Goal: Task Accomplishment & Management: Complete application form

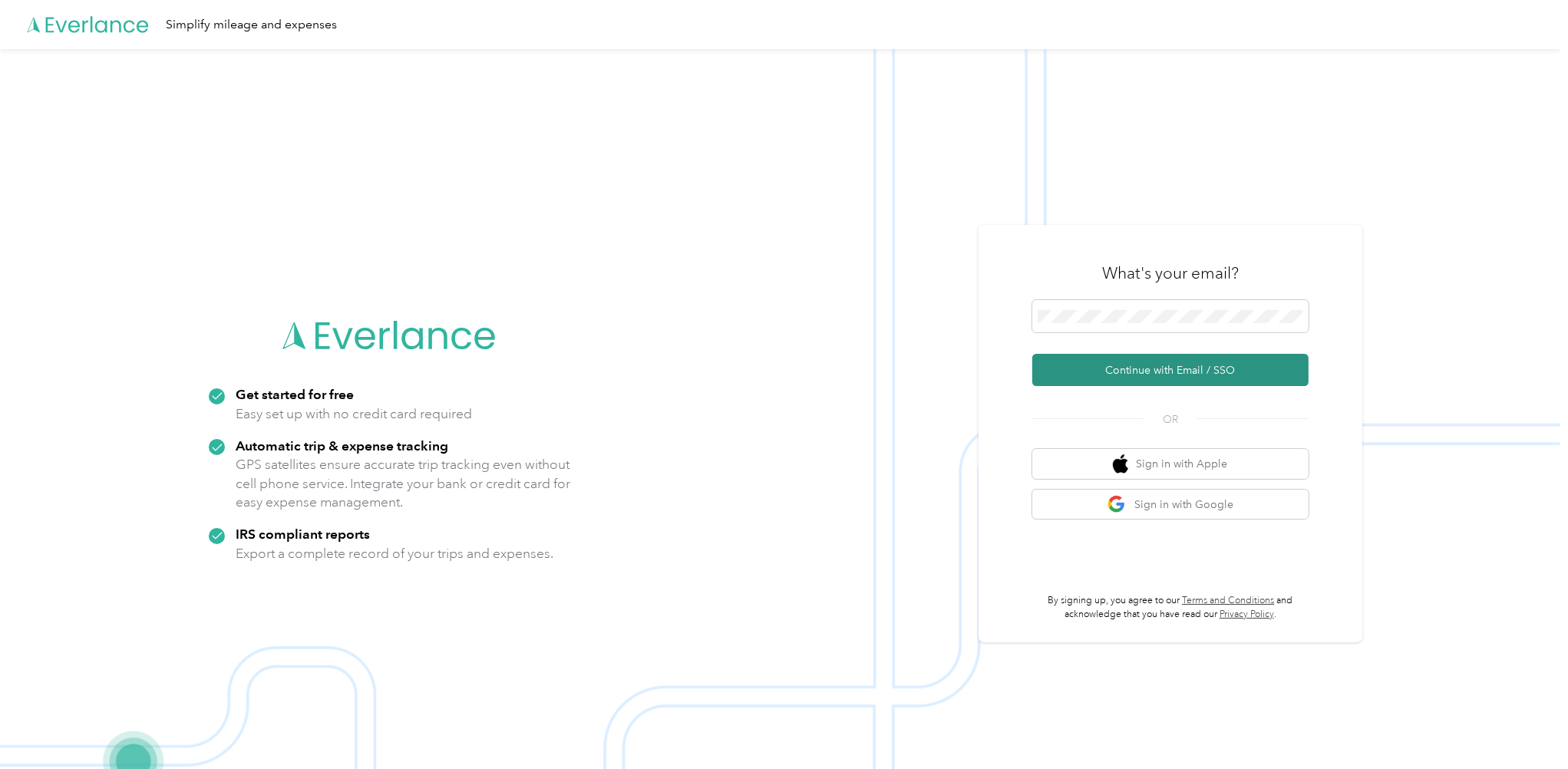
click at [1161, 369] on button "Continue with Email / SSO" at bounding box center [1170, 370] width 276 height 32
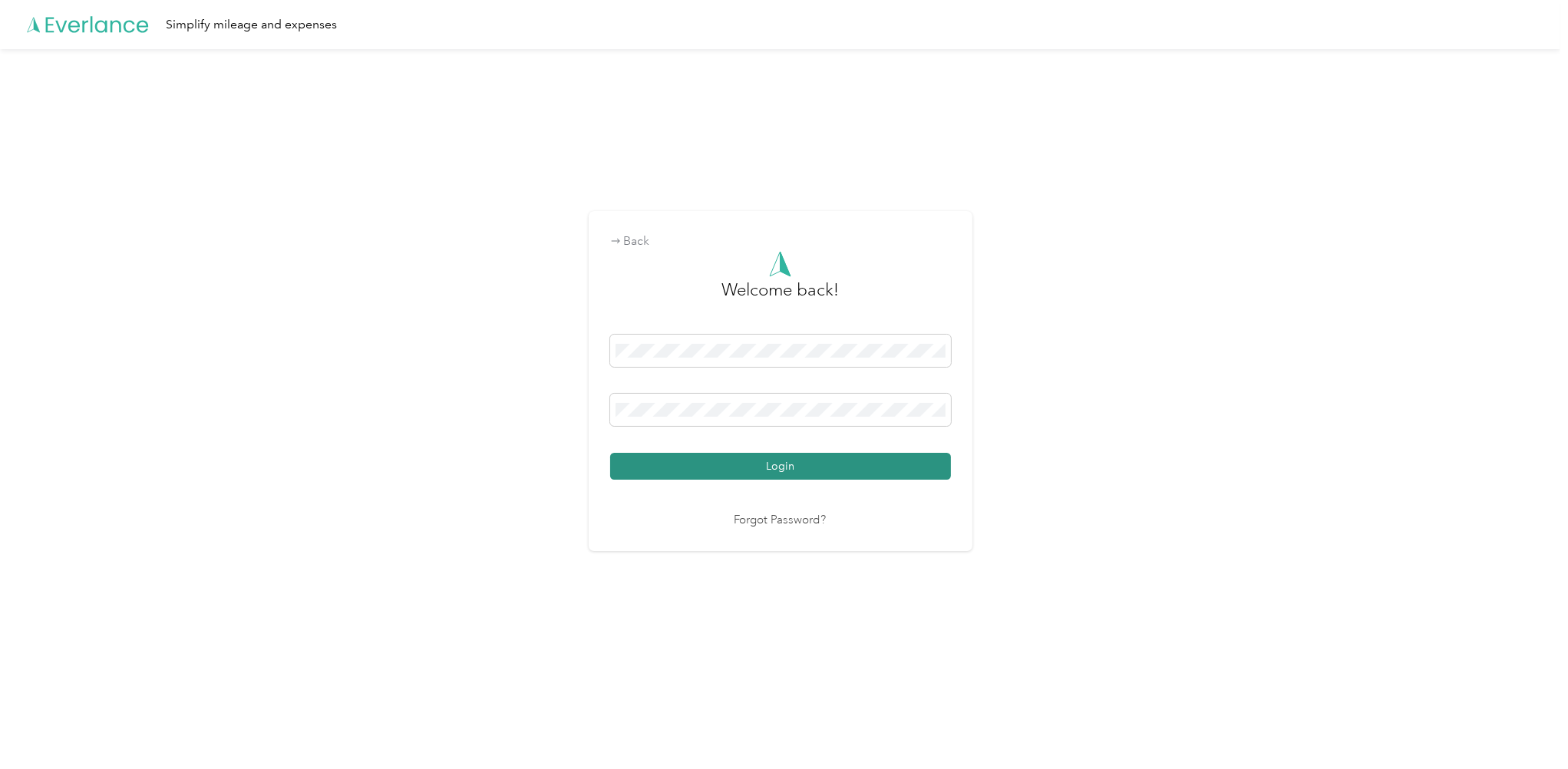
click at [772, 469] on button "Login" at bounding box center [781, 467] width 341 height 27
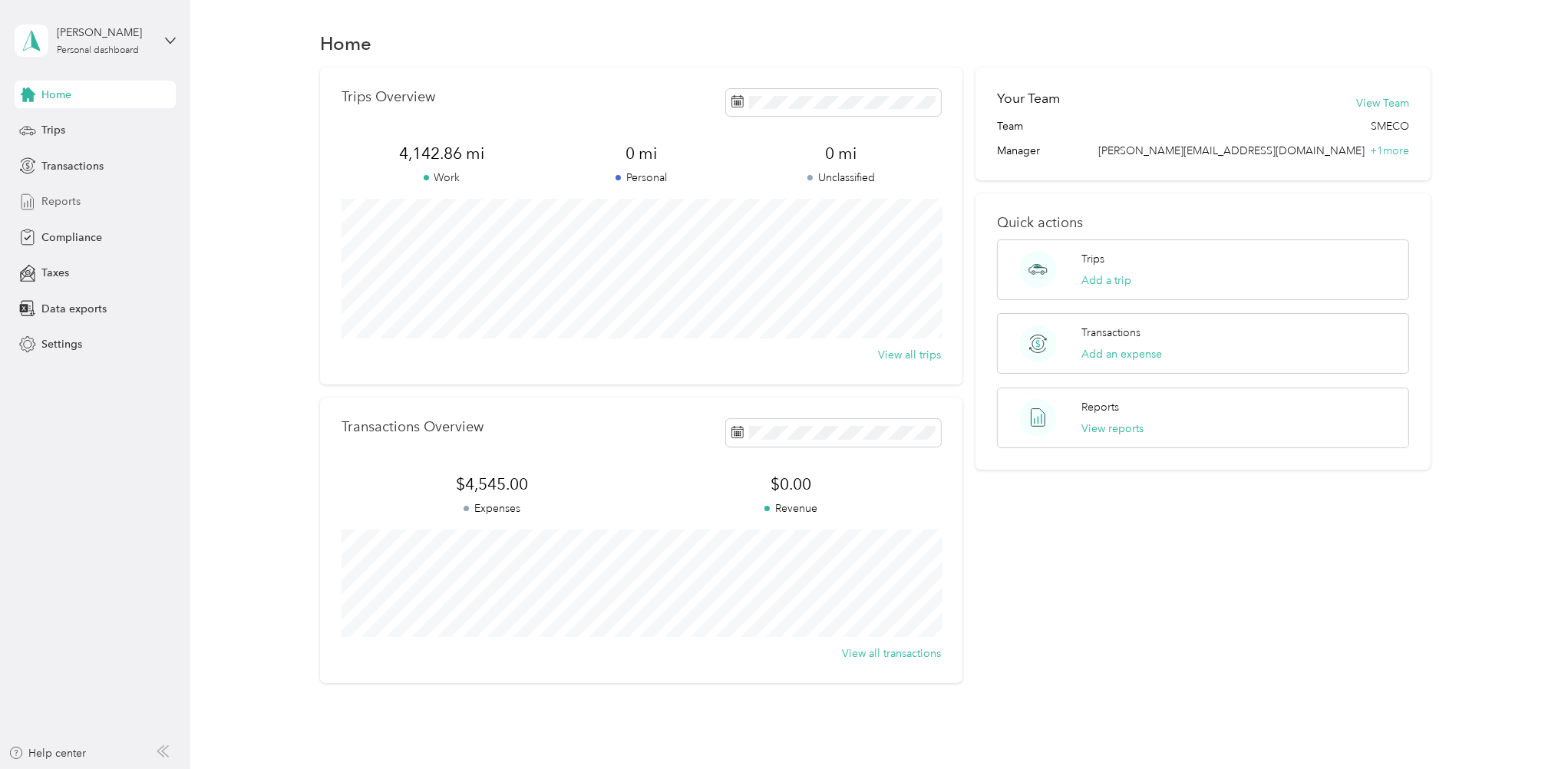
click at [57, 194] on span "Reports" at bounding box center [61, 202] width 39 height 16
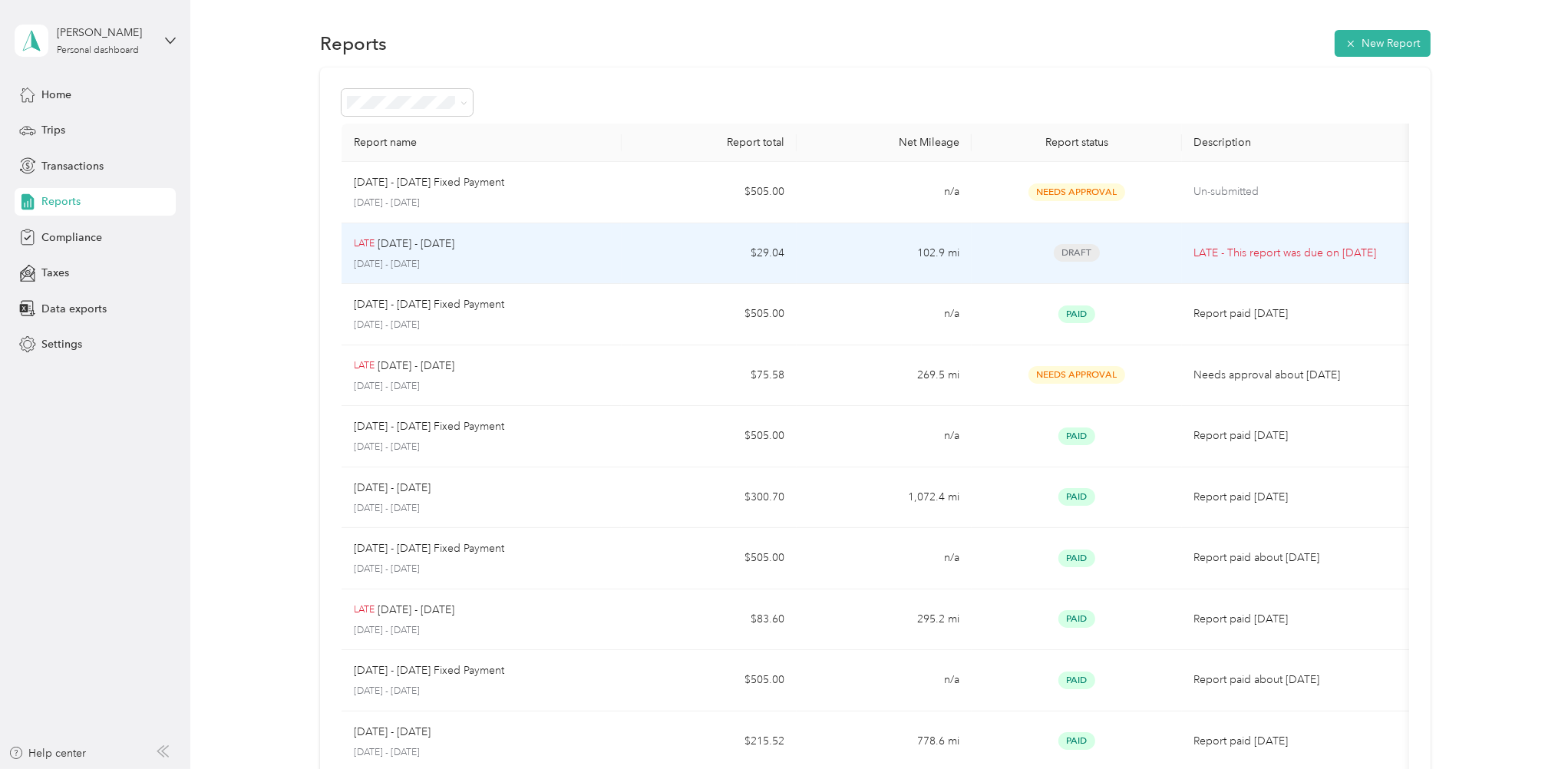
click at [650, 244] on td "$29.04" at bounding box center [709, 254] width 175 height 61
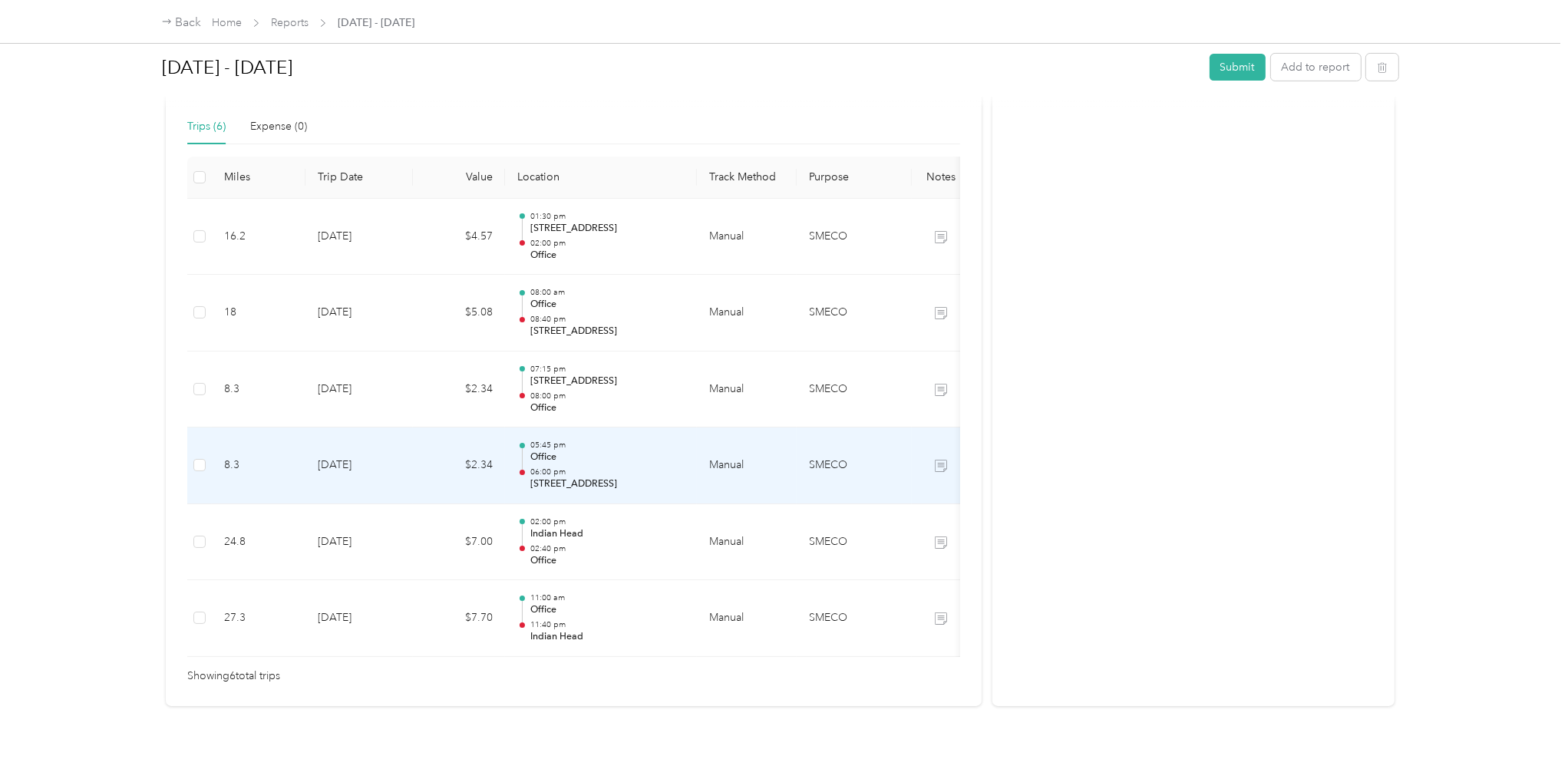
scroll to position [307, 0]
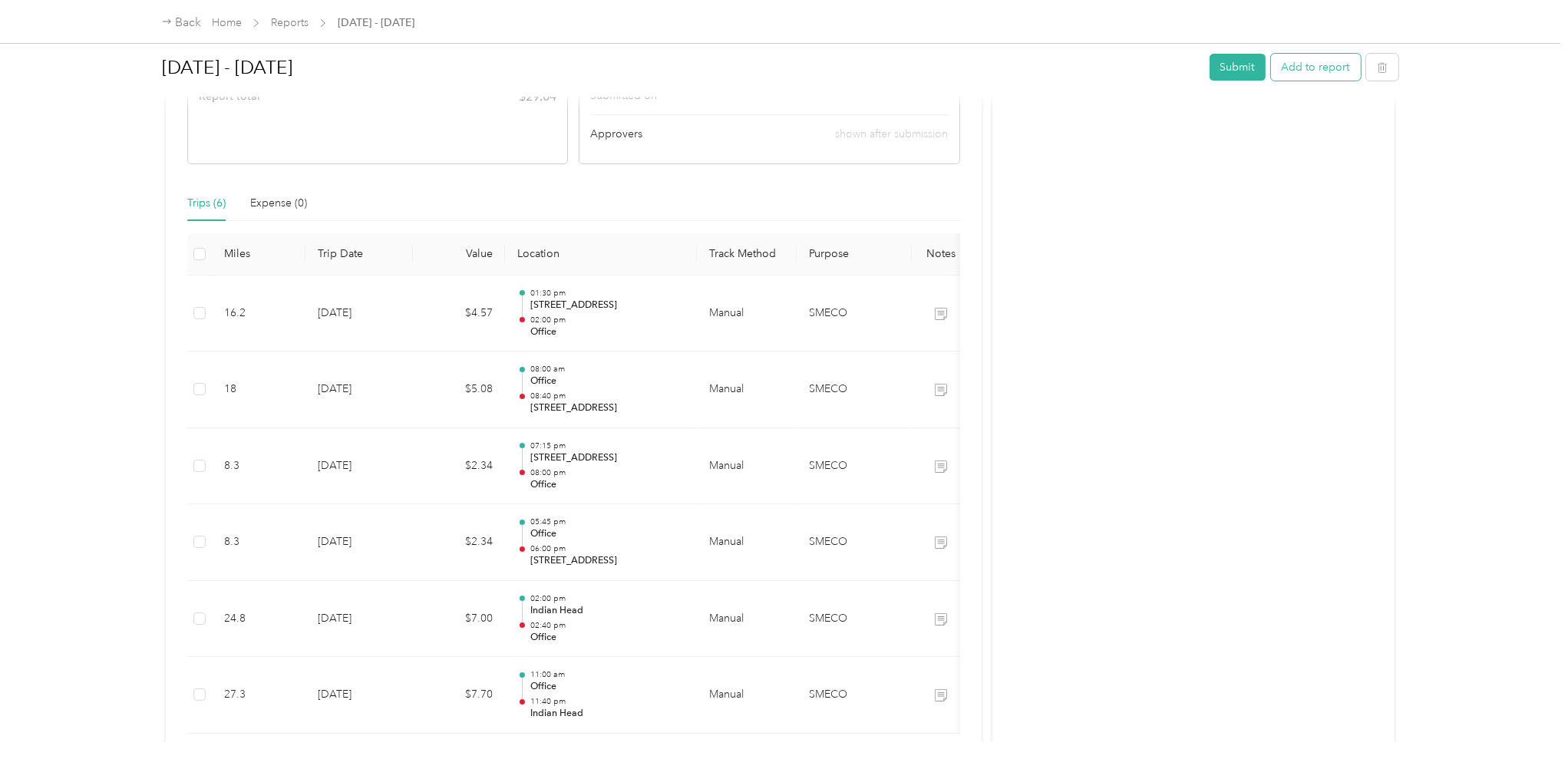
click at [1329, 66] on button "Add to report" at bounding box center [1316, 67] width 90 height 27
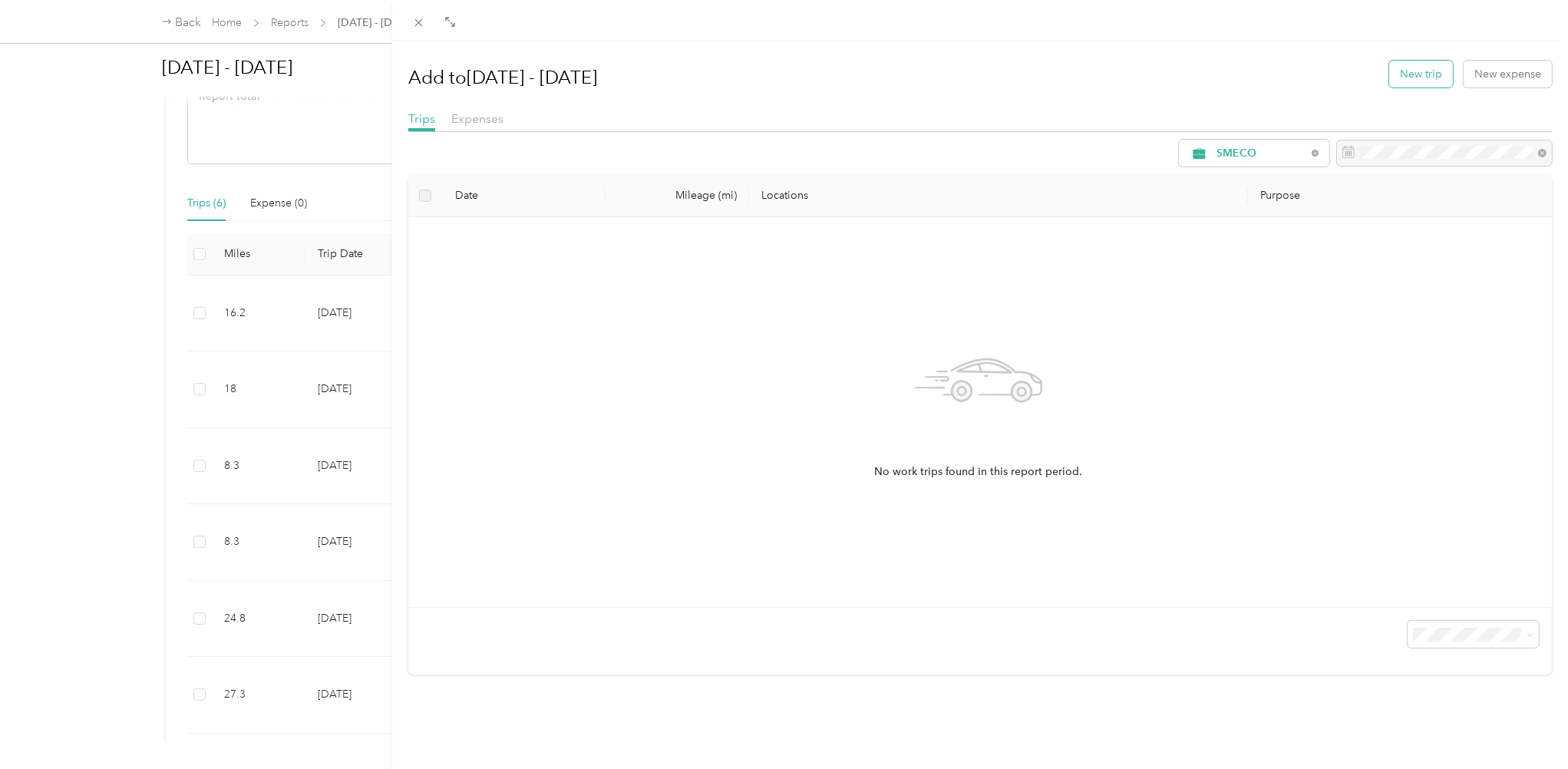
click at [1406, 74] on button "New trip" at bounding box center [1421, 74] width 64 height 27
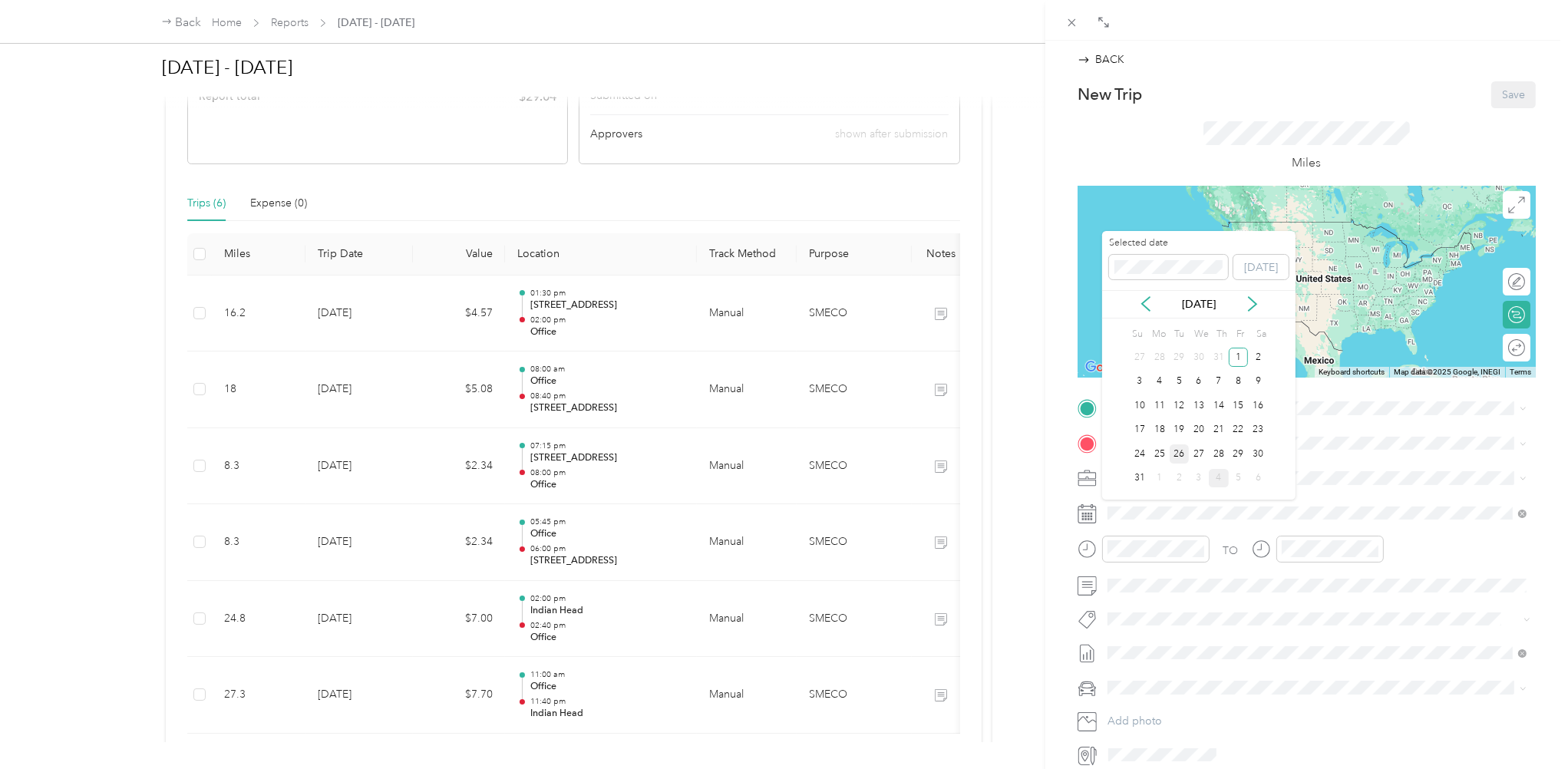
click at [1179, 450] on div "26" at bounding box center [1179, 453] width 20 height 19
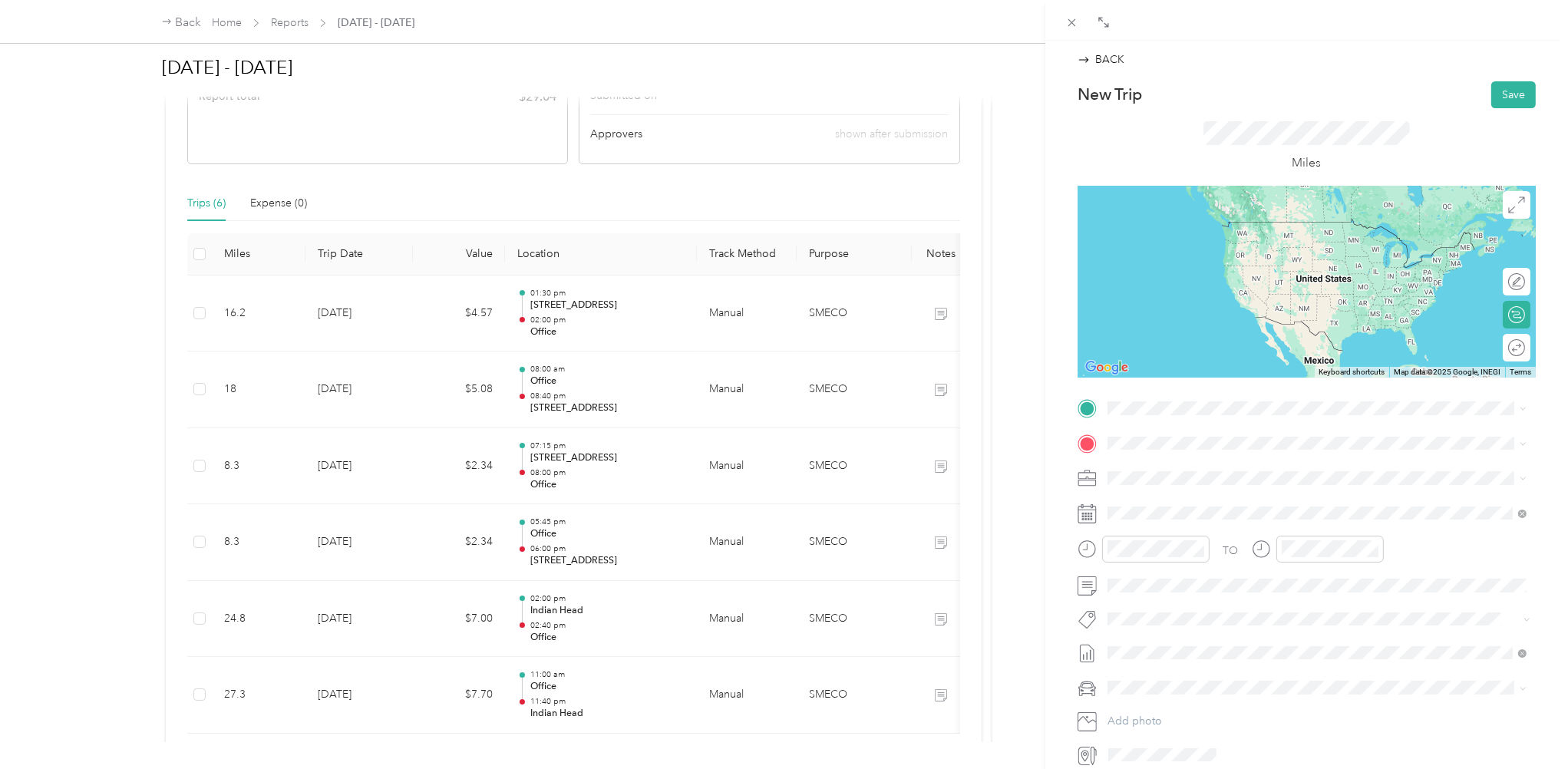
click at [1167, 475] on div "Office [GEOGRAPHIC_DATA], [US_STATE], [GEOGRAPHIC_DATA]" at bounding box center [1329, 478] width 384 height 32
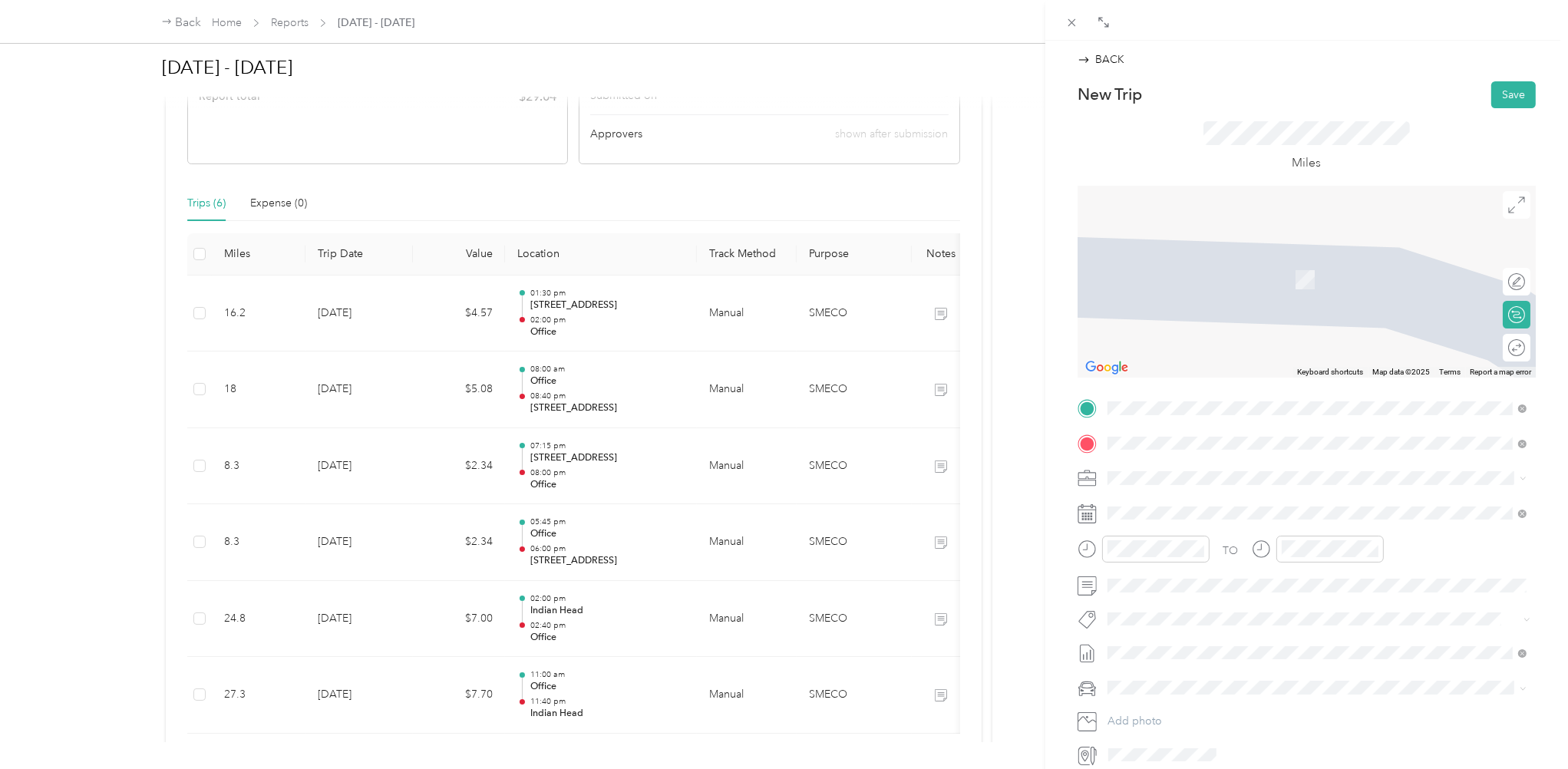
click at [1217, 502] on span "[PERSON_NAME][GEOGRAPHIC_DATA][US_STATE], [GEOGRAPHIC_DATA]" at bounding box center [1321, 498] width 369 height 13
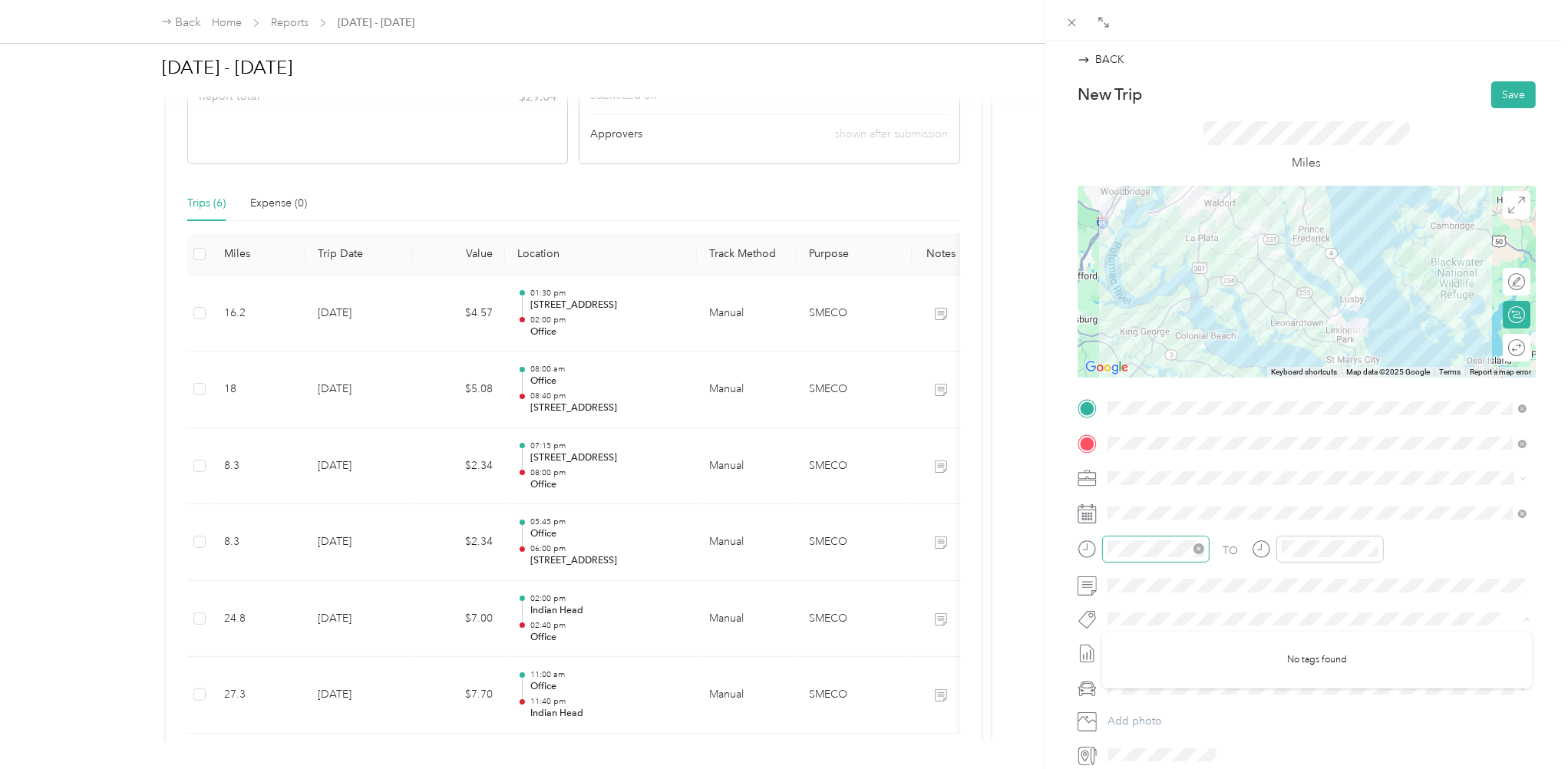
click at [1195, 554] on icon "close-circle" at bounding box center [1199, 548] width 11 height 11
click at [1125, 347] on div "12" at bounding box center [1124, 345] width 37 height 22
click at [1520, 92] on button "Save" at bounding box center [1514, 95] width 45 height 27
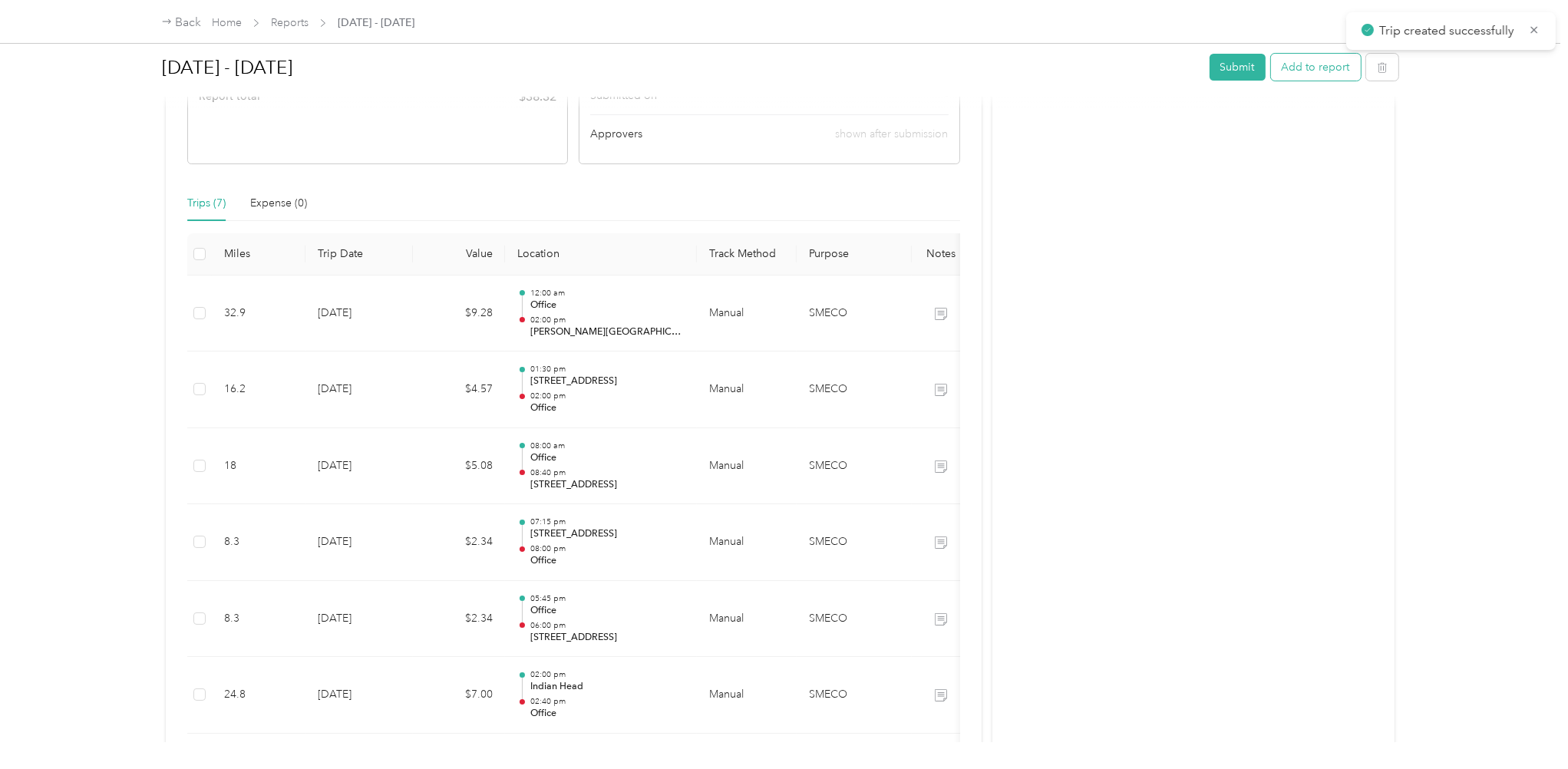
click at [1304, 64] on button "Add to report" at bounding box center [1316, 67] width 90 height 27
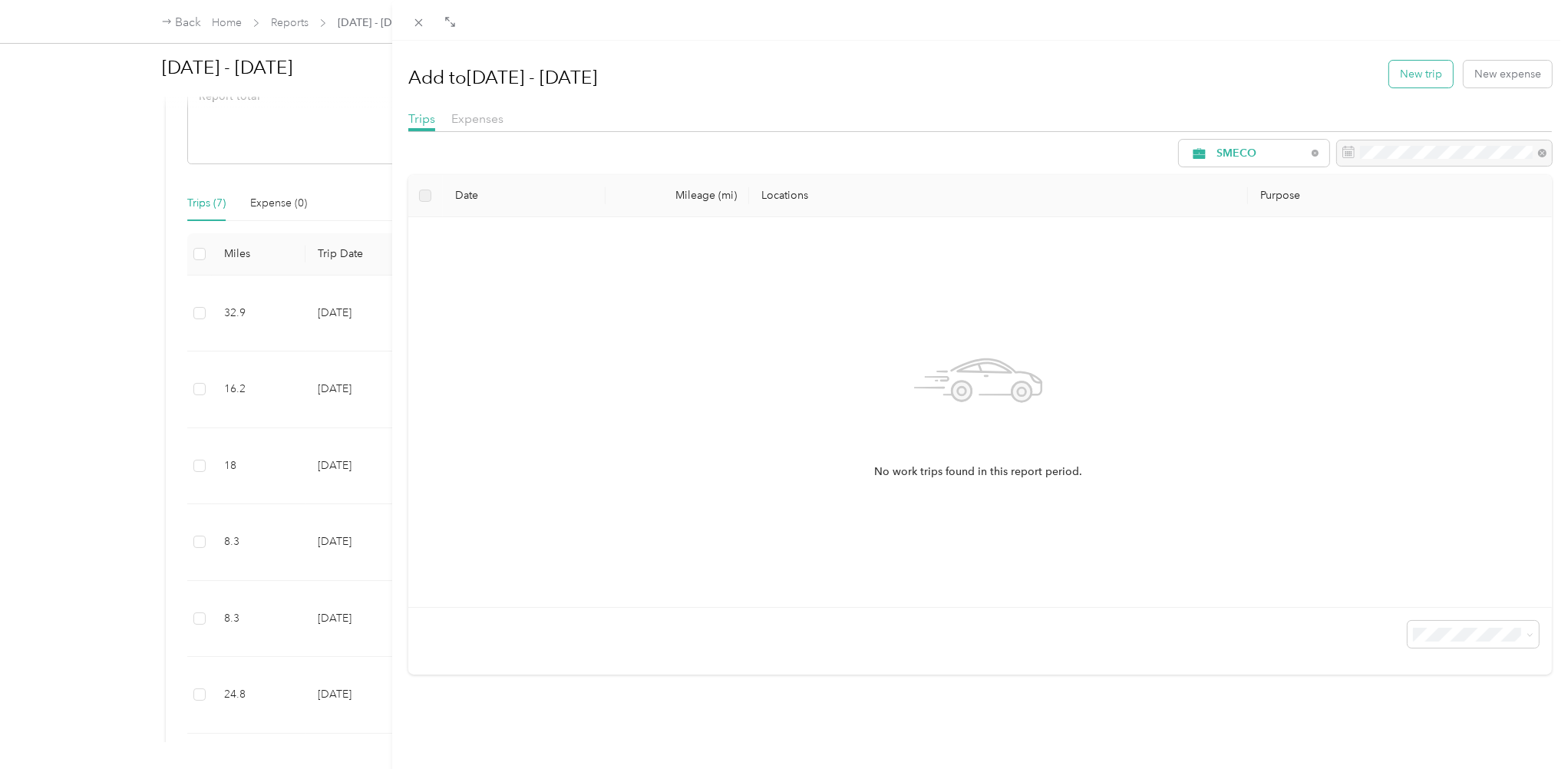
click at [1422, 77] on button "New trip" at bounding box center [1421, 74] width 64 height 27
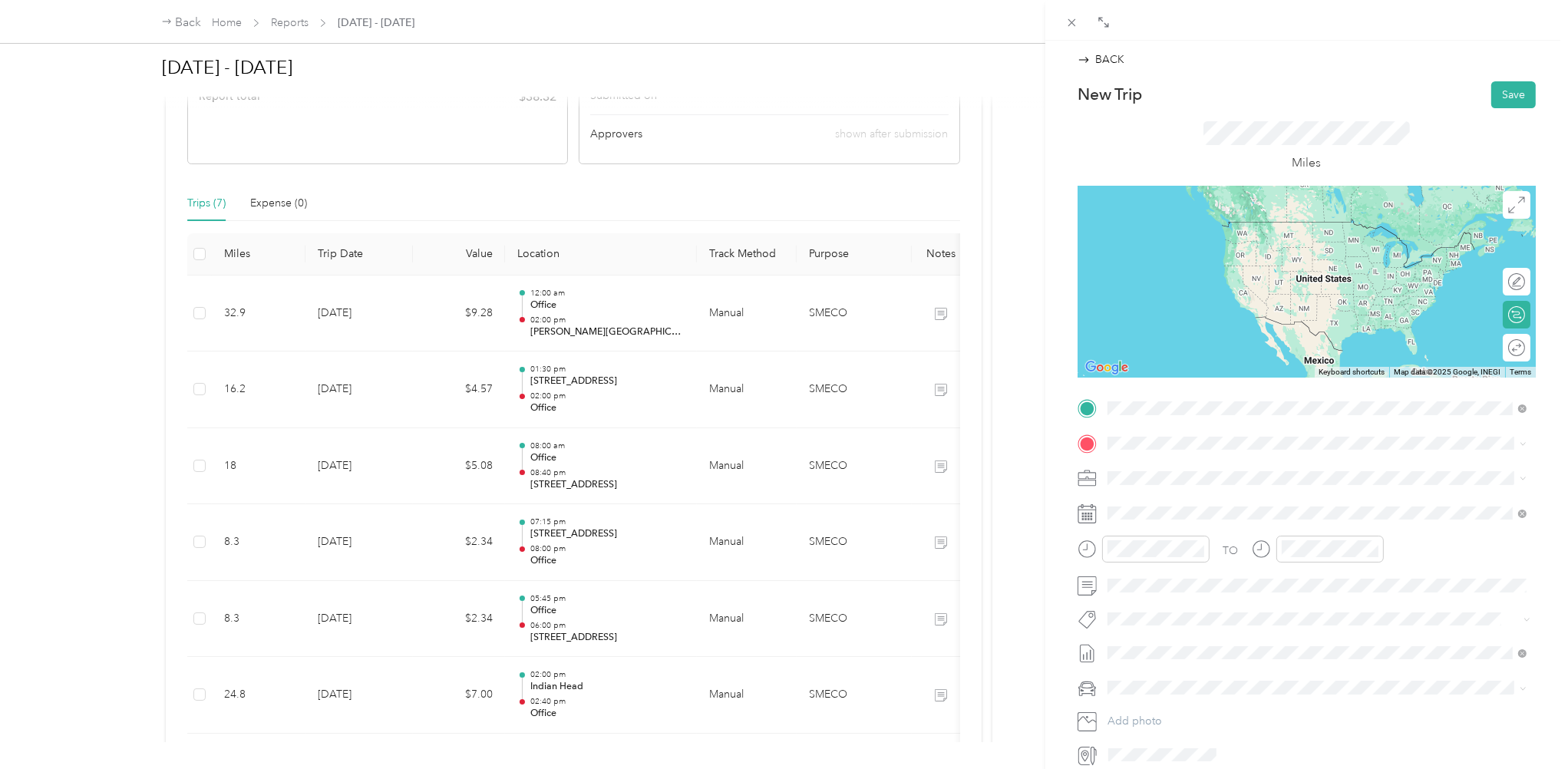
click at [1194, 468] on span "[PERSON_NAME][GEOGRAPHIC_DATA][US_STATE], [GEOGRAPHIC_DATA]" at bounding box center [1321, 463] width 369 height 13
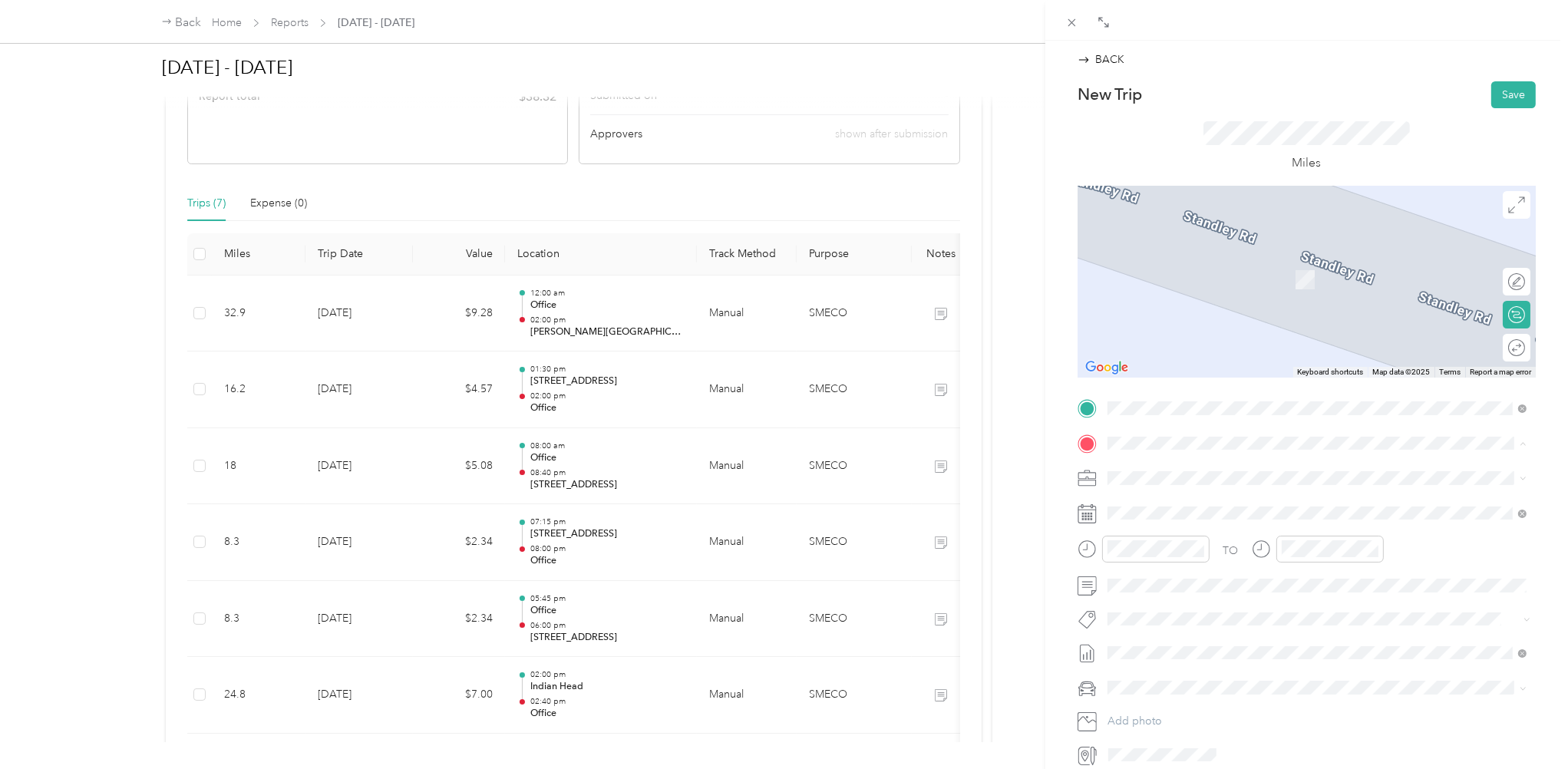
click at [1152, 507] on strong "Office" at bounding box center [1152, 503] width 31 height 13
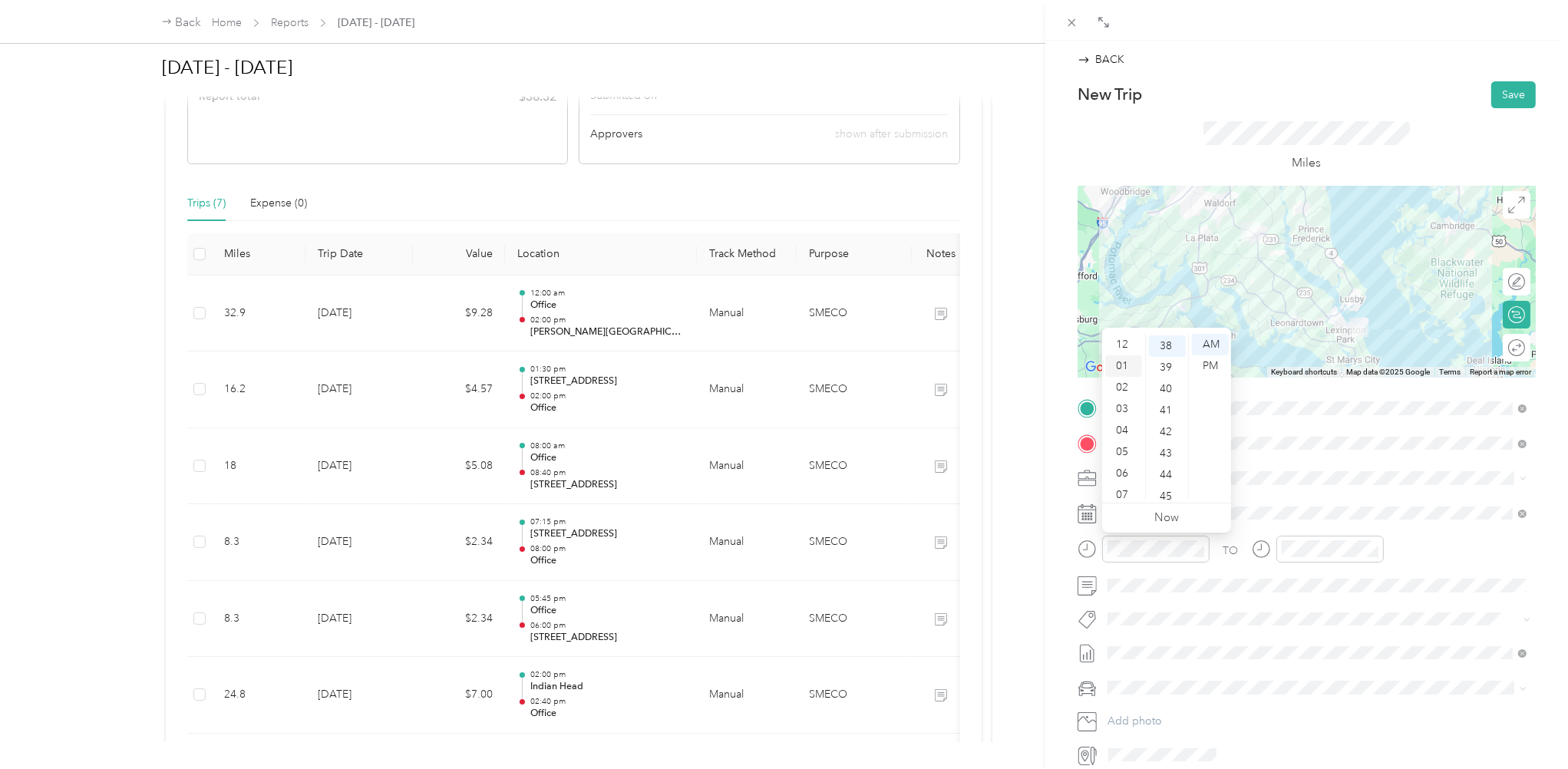
click at [1118, 363] on div "01" at bounding box center [1124, 366] width 37 height 22
click at [1168, 436] on div "30" at bounding box center [1167, 440] width 37 height 22
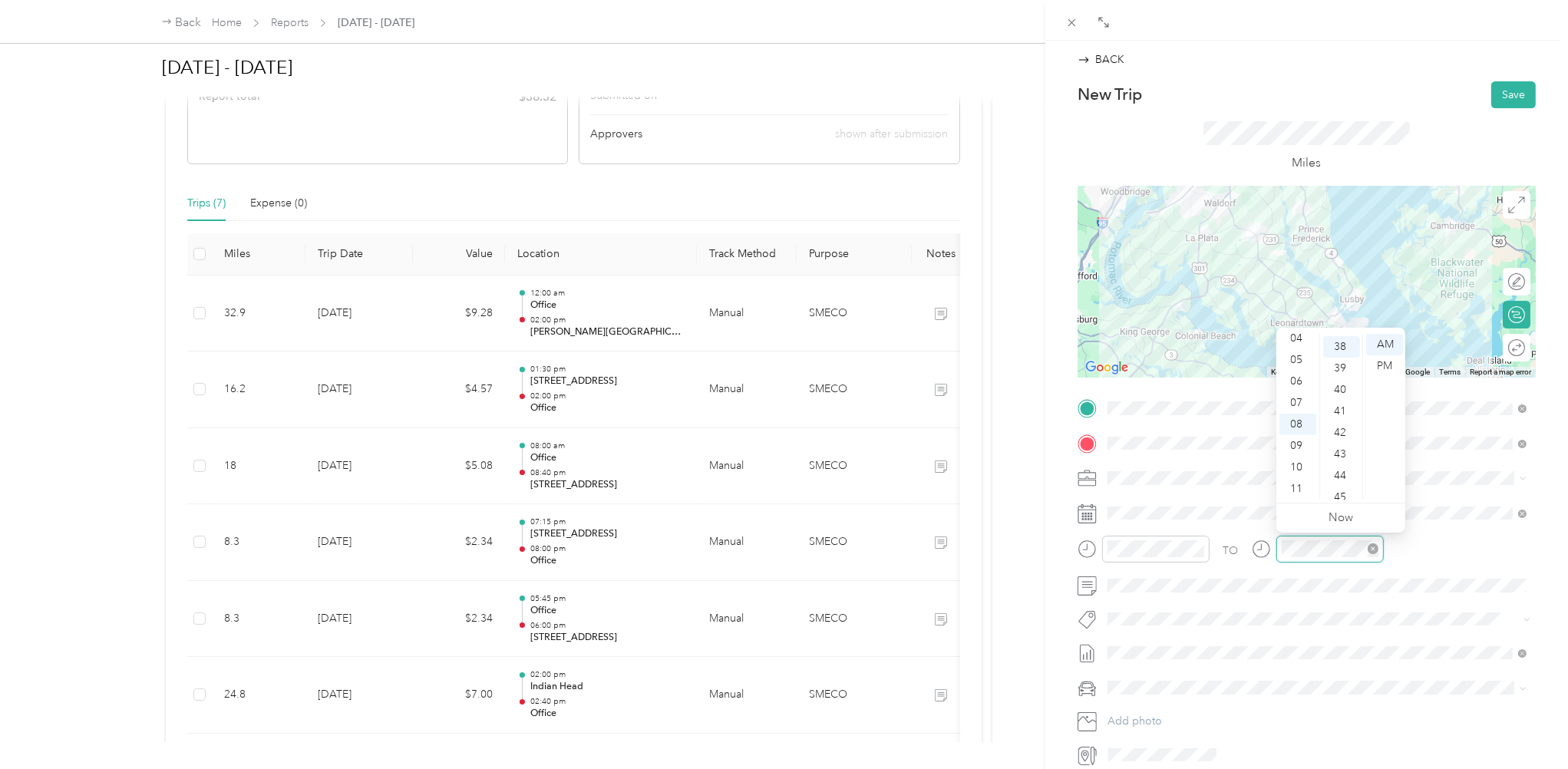
scroll to position [815, 0]
click at [1300, 377] on div "02" at bounding box center [1298, 378] width 37 height 22
click at [1344, 458] on div "10" at bounding box center [1341, 455] width 37 height 22
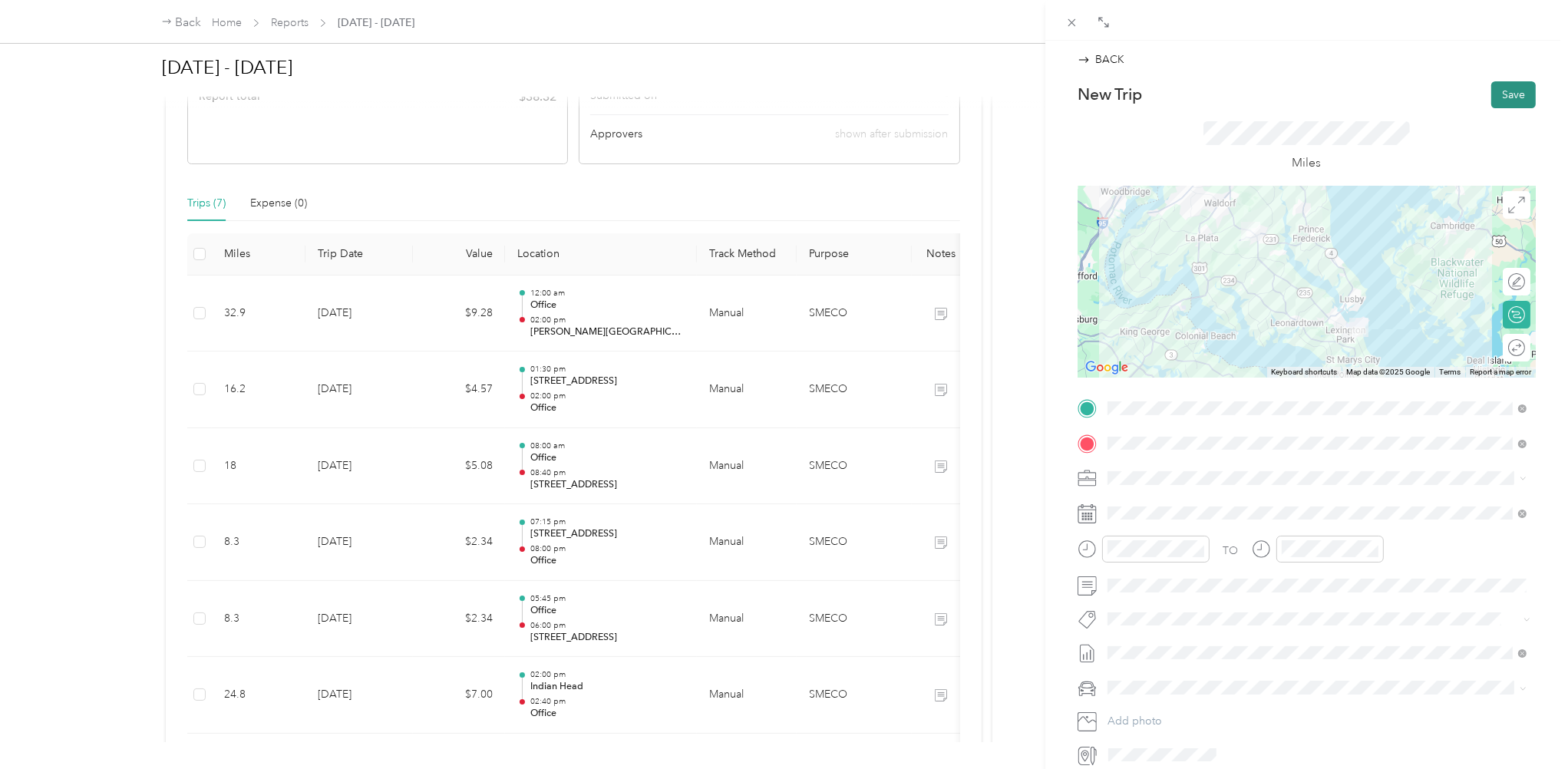
click at [1514, 92] on button "Save" at bounding box center [1514, 95] width 45 height 27
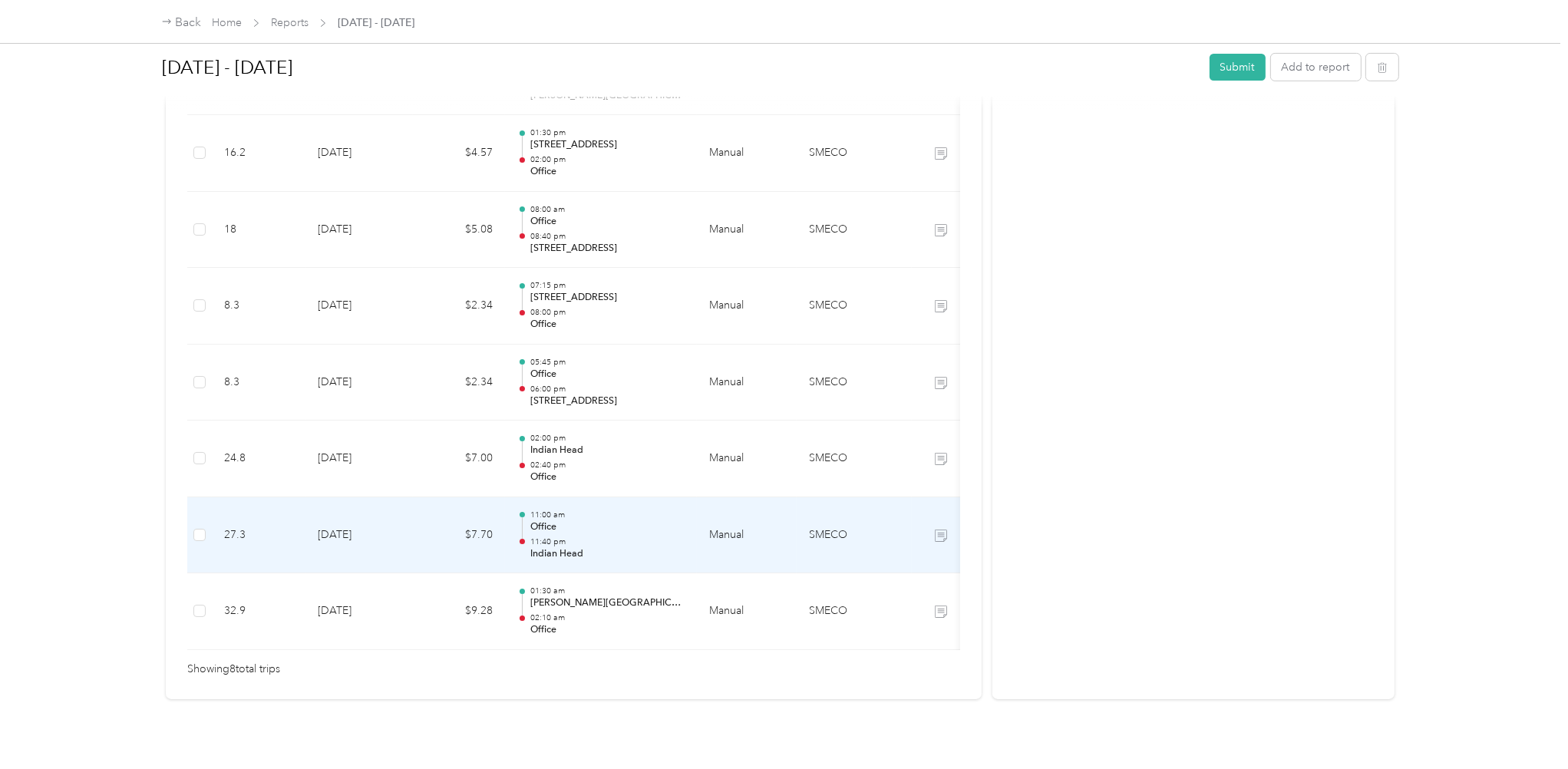
scroll to position [562, 0]
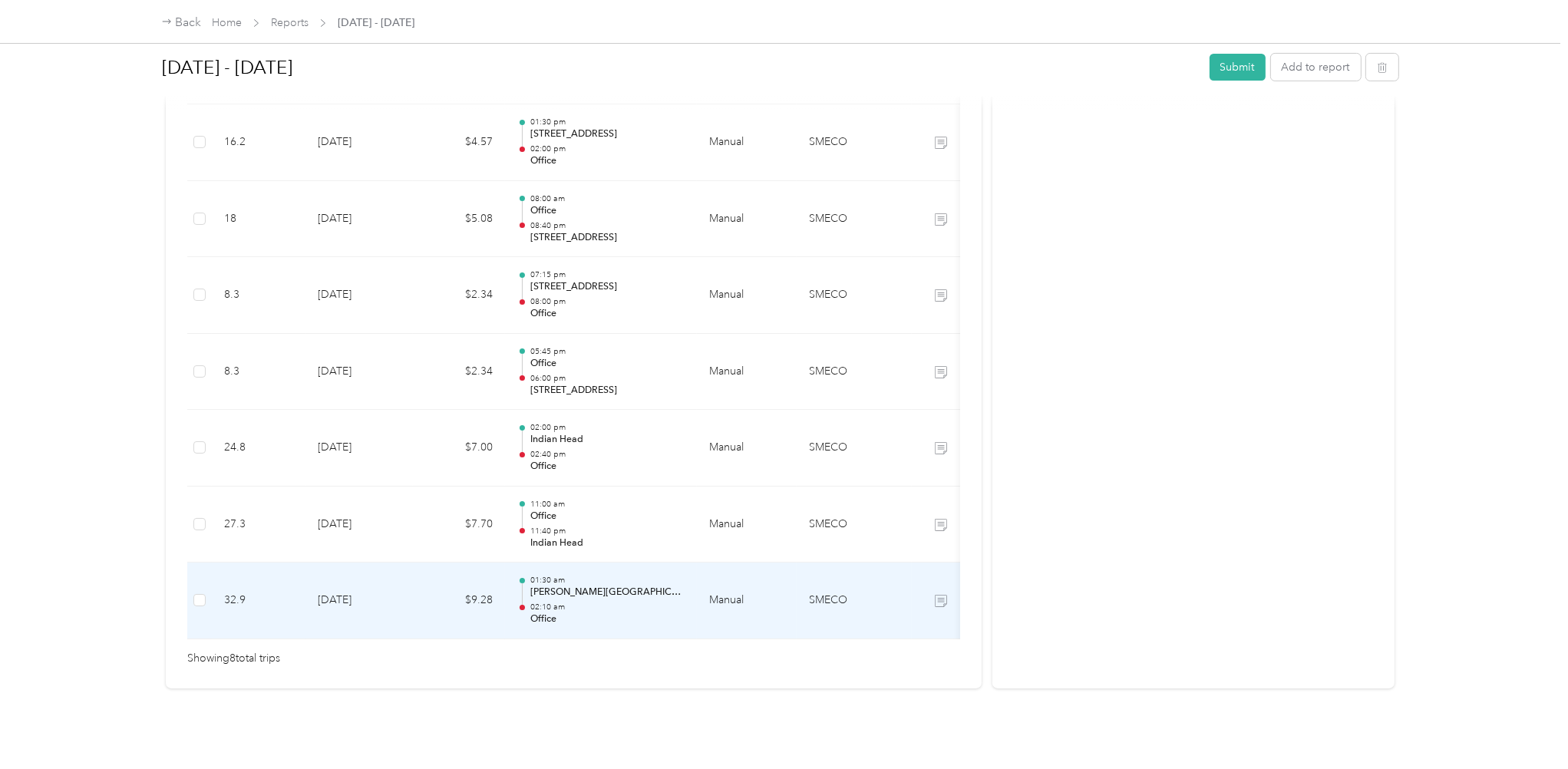
click at [610, 601] on p "02:10 am" at bounding box center [608, 607] width 155 height 11
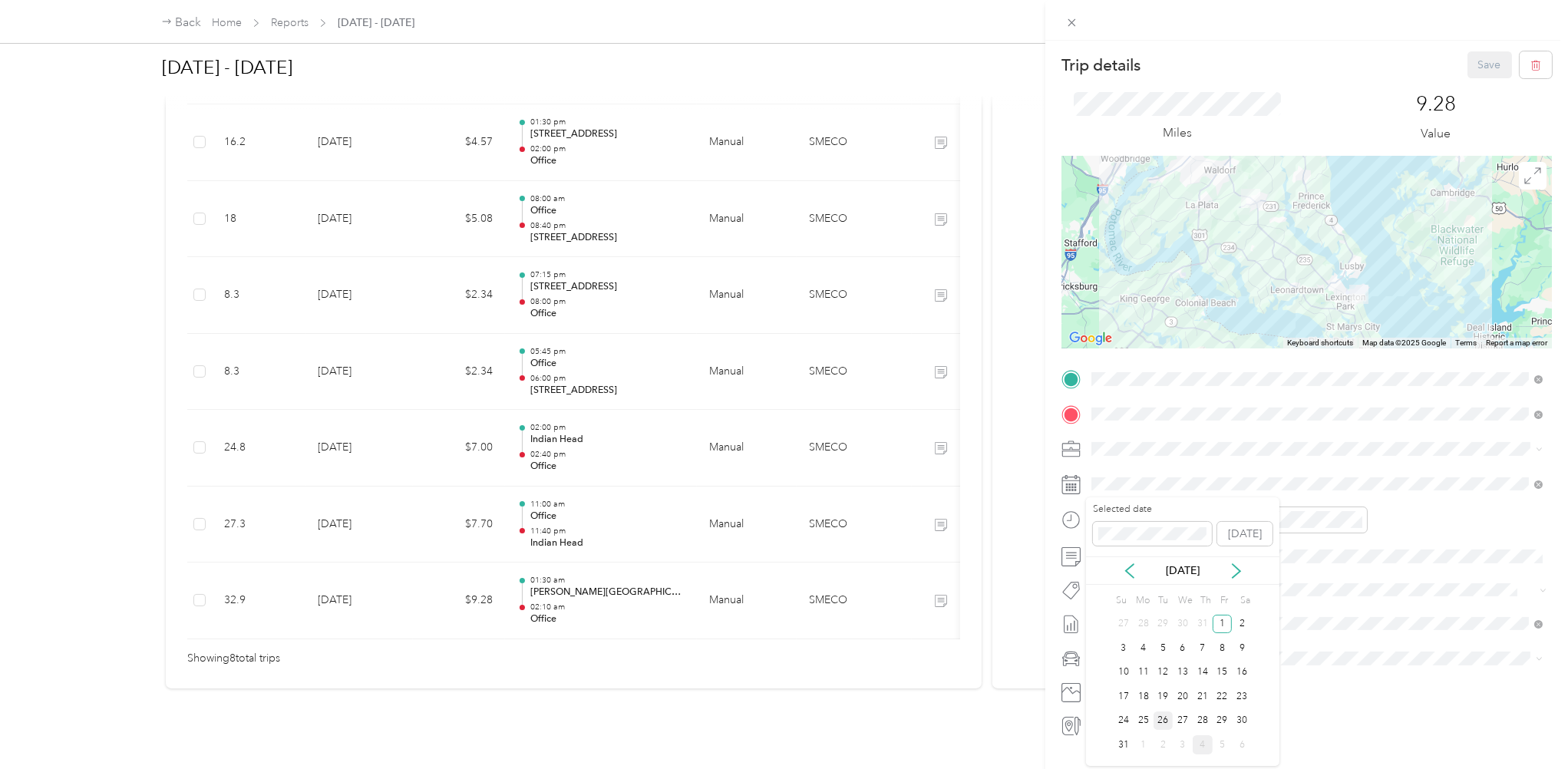
click at [1158, 719] on div "26" at bounding box center [1163, 721] width 20 height 19
click at [1481, 61] on button "Save" at bounding box center [1490, 65] width 45 height 27
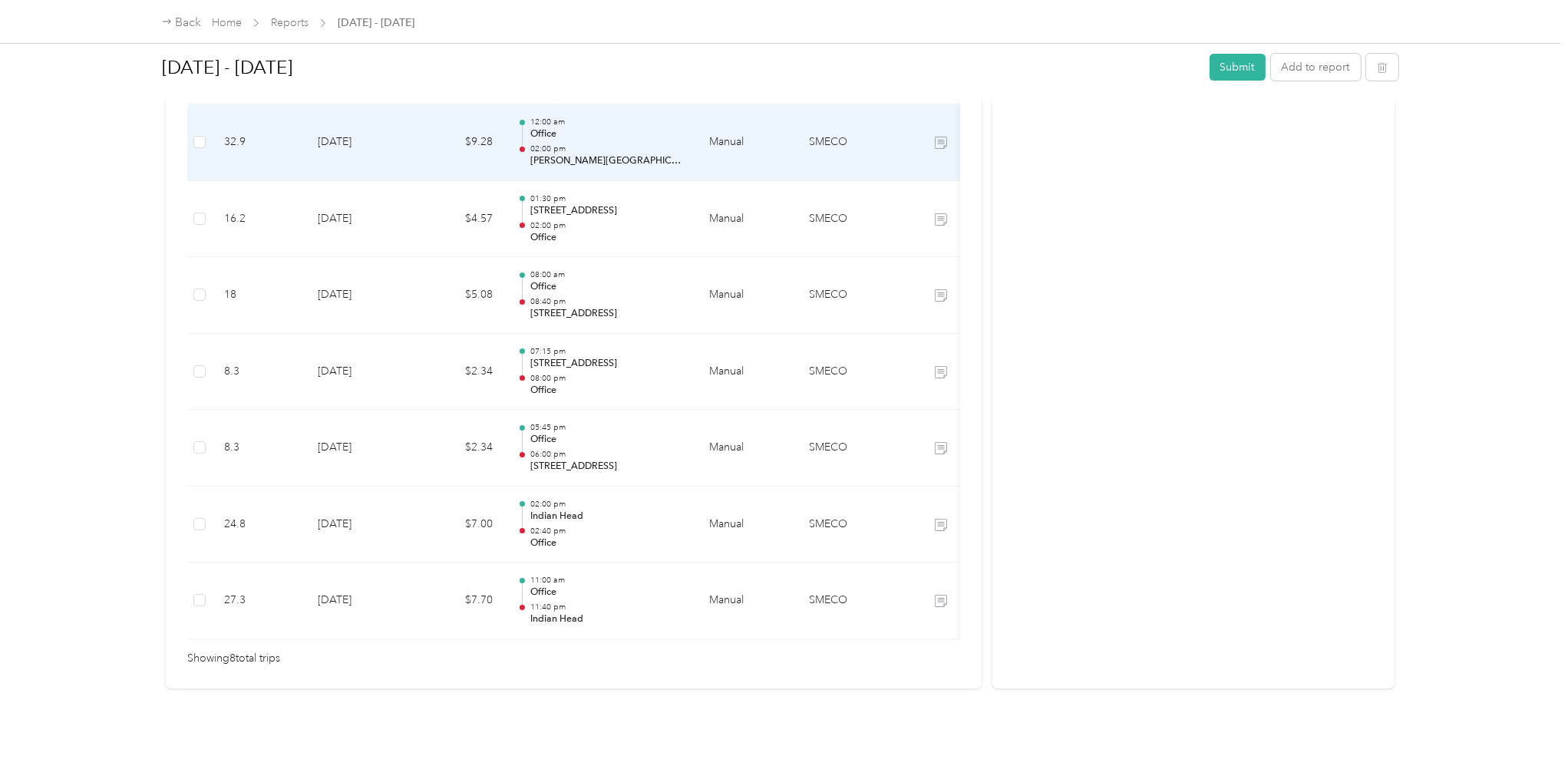
click at [603, 127] on p "Office" at bounding box center [608, 134] width 155 height 13
click at [603, 124] on div at bounding box center [784, 384] width 1568 height 769
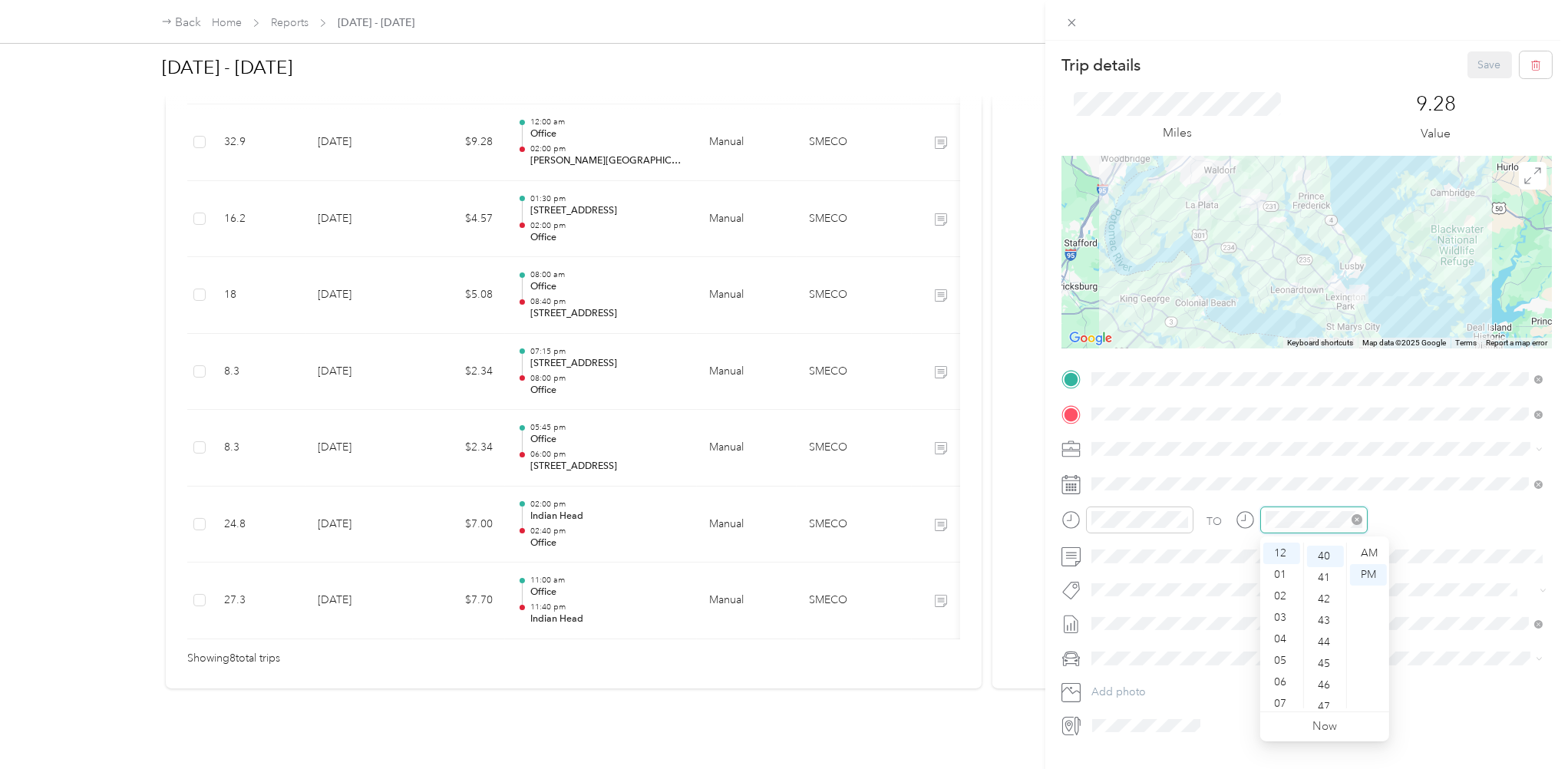
scroll to position [858, 0]
click at [1349, 428] on div "TO Add photo" at bounding box center [1307, 552] width 490 height 371
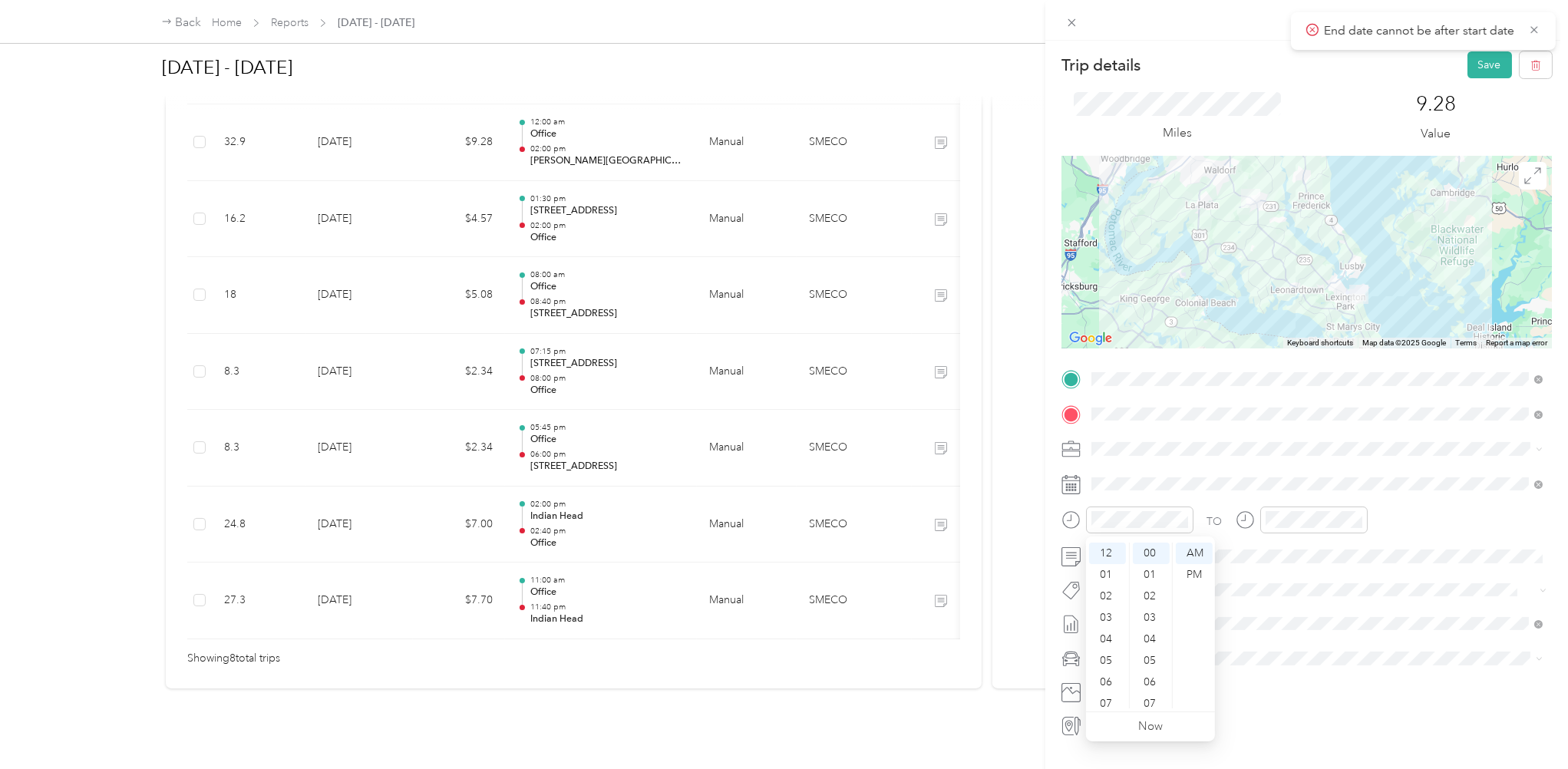
click at [1301, 569] on div "TO Add photo" at bounding box center [1307, 552] width 490 height 371
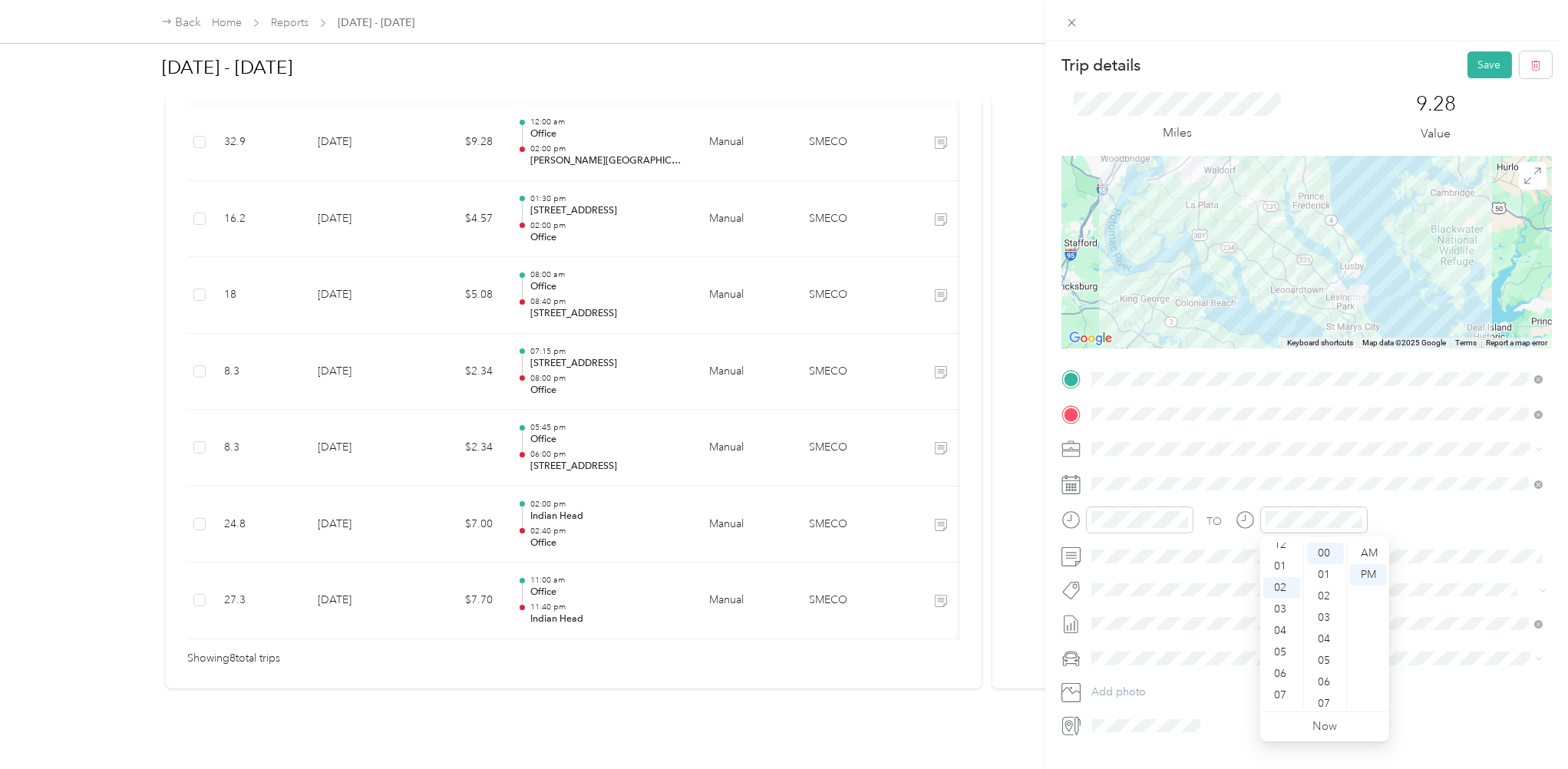
scroll to position [0, 0]
click at [1283, 554] on div "12" at bounding box center [1282, 554] width 37 height 22
click at [1329, 562] on div "40" at bounding box center [1325, 563] width 37 height 22
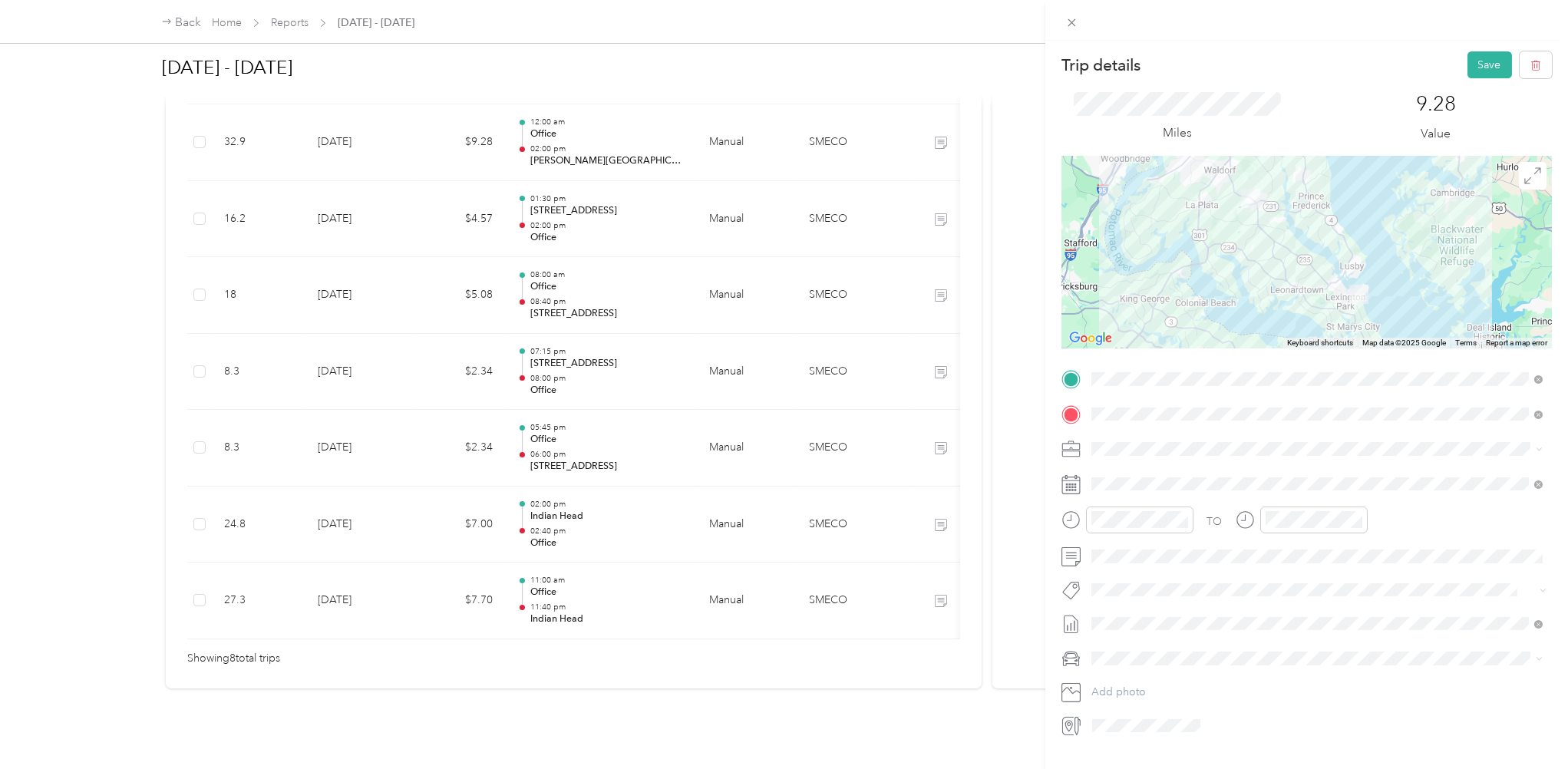
click at [1285, 459] on span at bounding box center [1318, 449] width 466 height 24
click at [1484, 66] on button "Save" at bounding box center [1490, 65] width 45 height 27
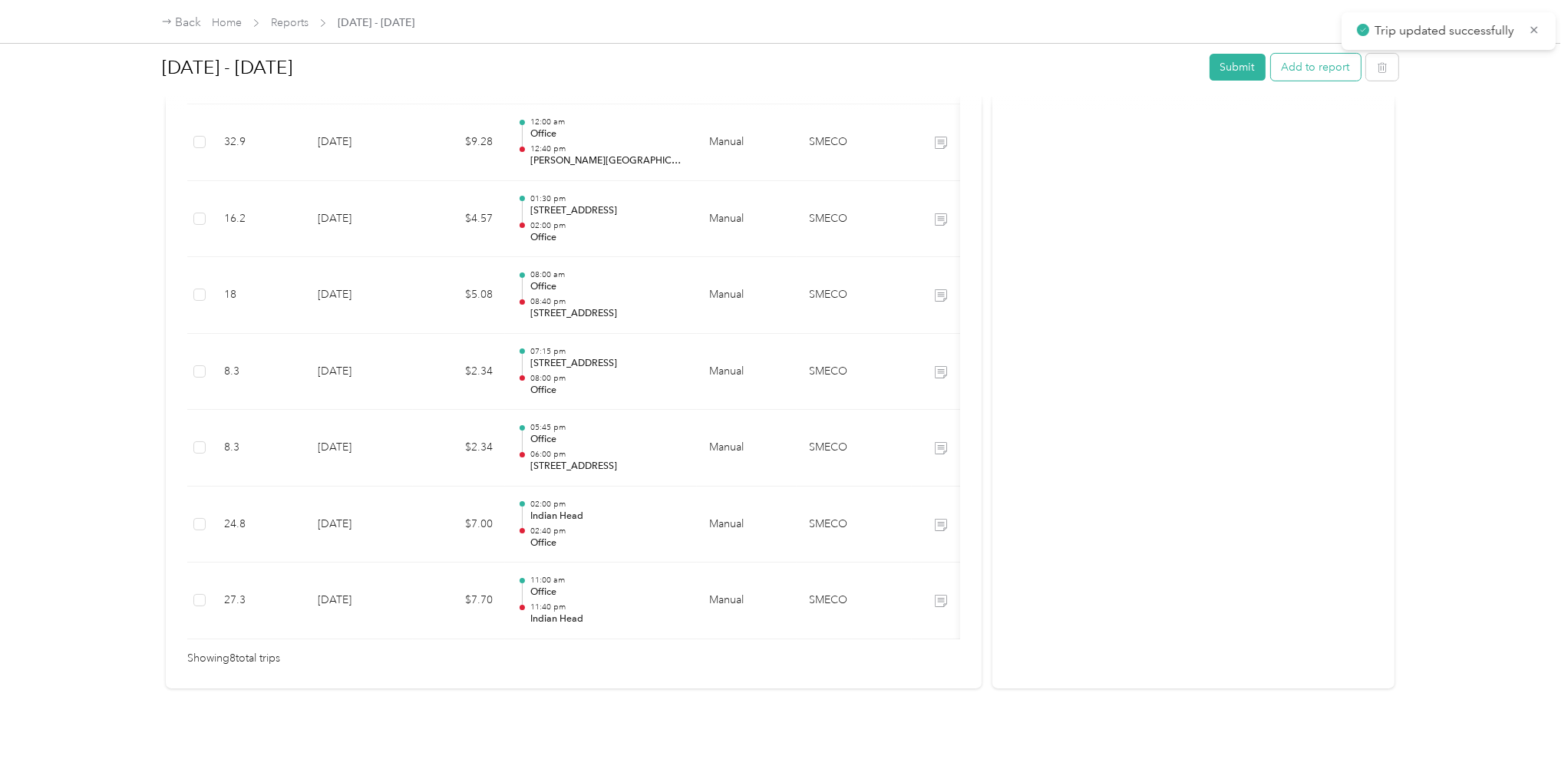
click at [1318, 66] on button "Add to report" at bounding box center [1316, 67] width 90 height 27
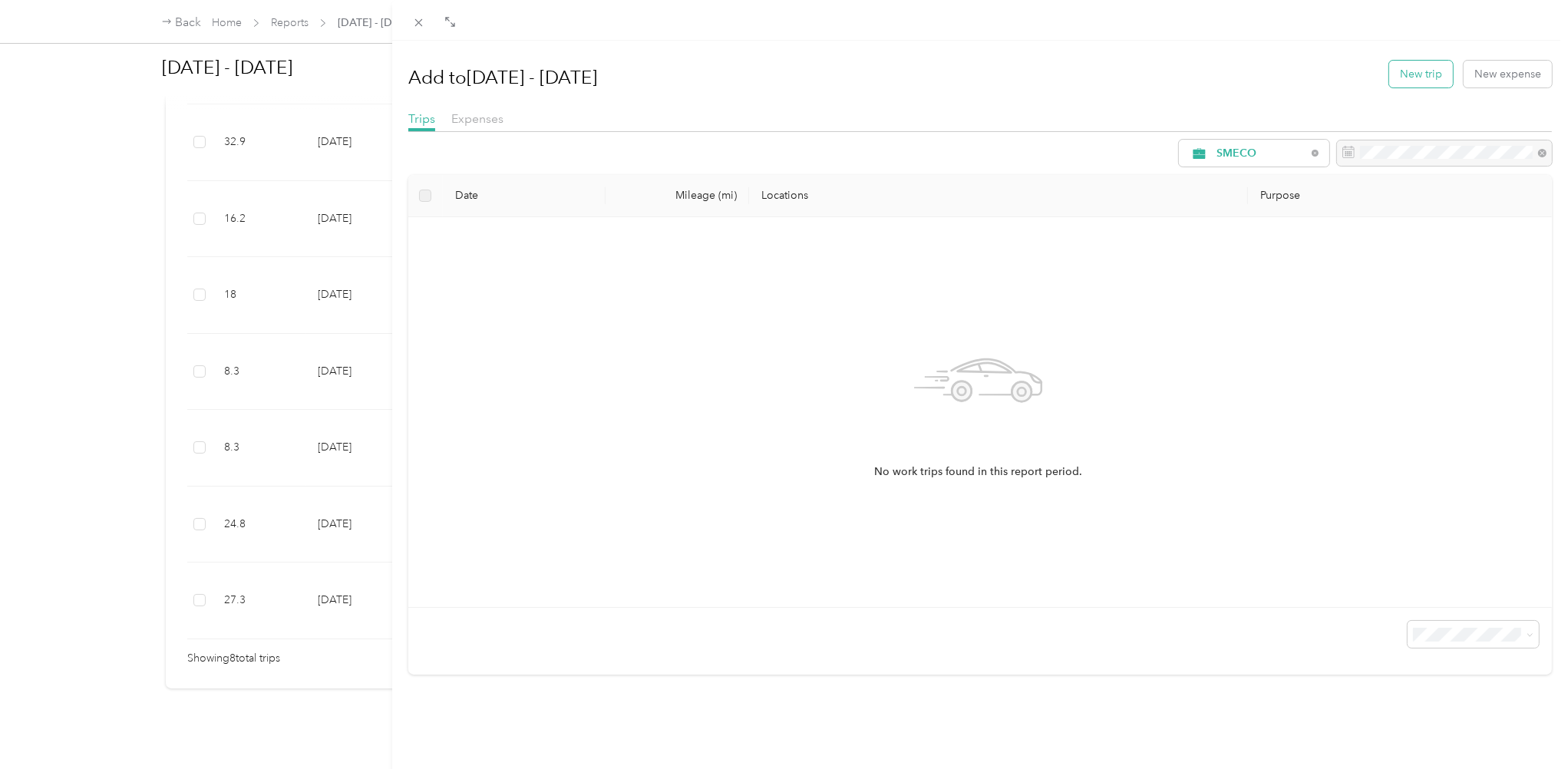
click at [1422, 74] on button "New trip" at bounding box center [1421, 74] width 64 height 27
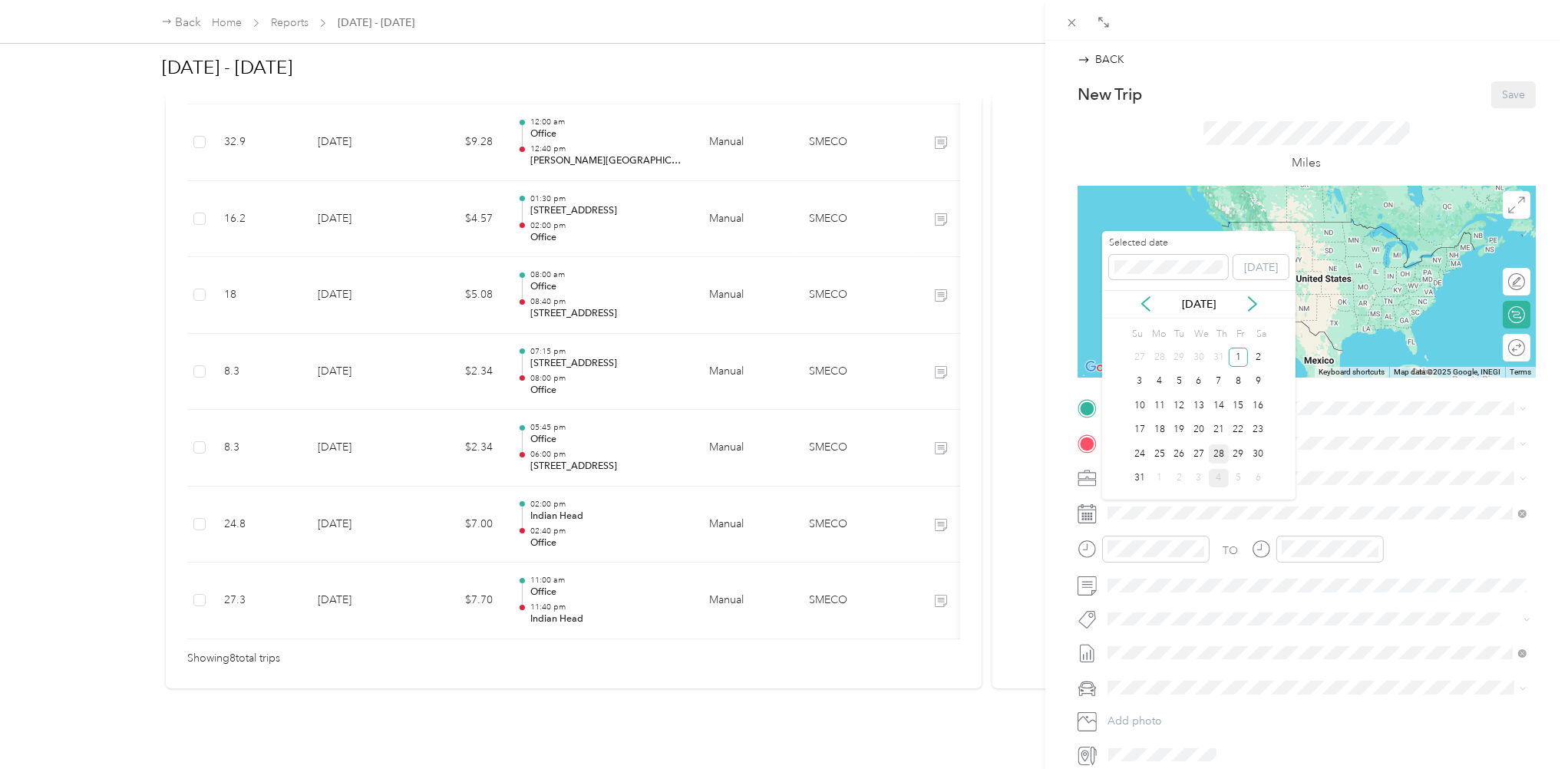
click at [1222, 449] on div "28" at bounding box center [1219, 453] width 20 height 19
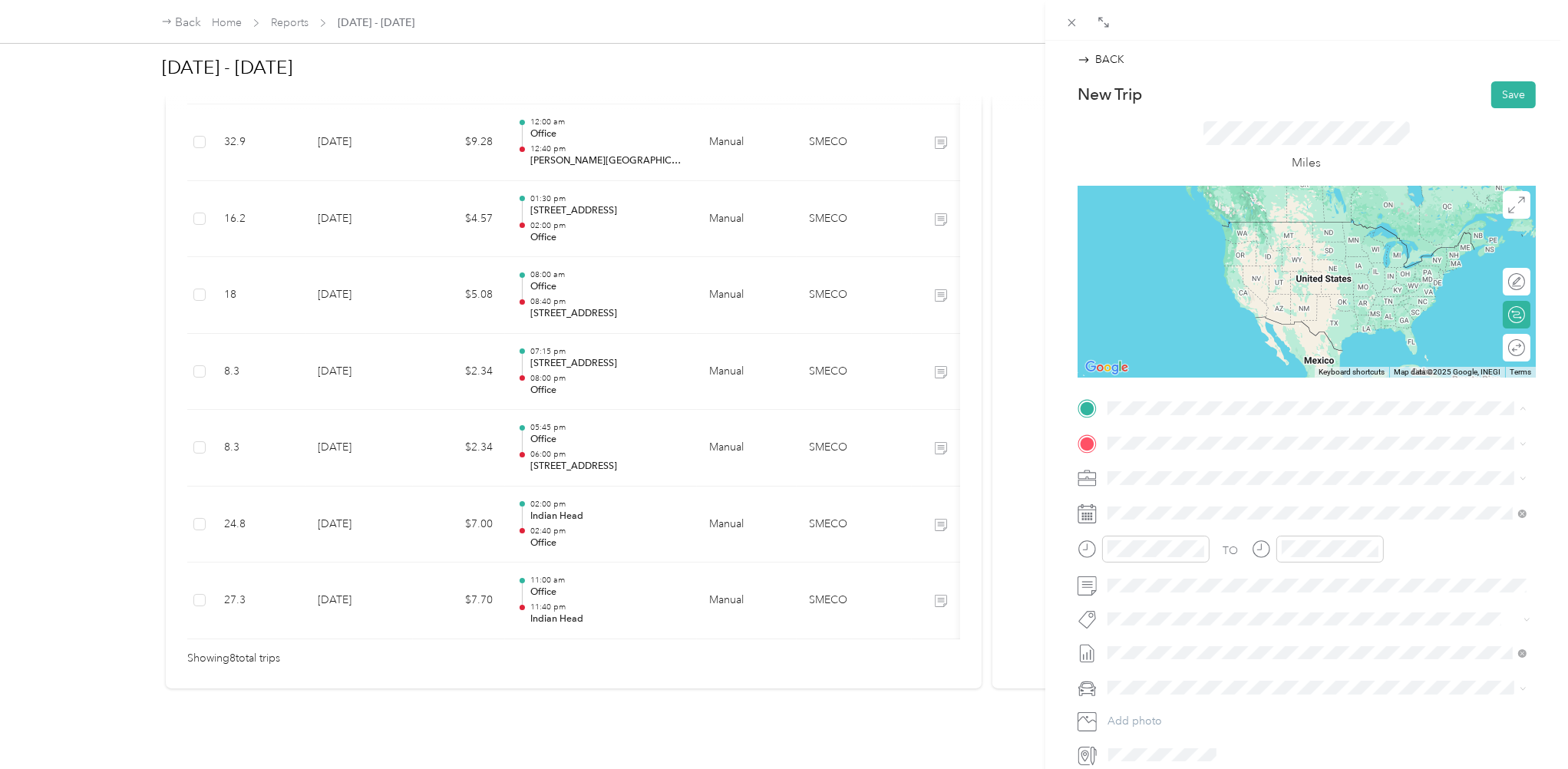
click at [1154, 477] on div "Office [GEOGRAPHIC_DATA], [US_STATE], [GEOGRAPHIC_DATA]" at bounding box center [1329, 478] width 384 height 32
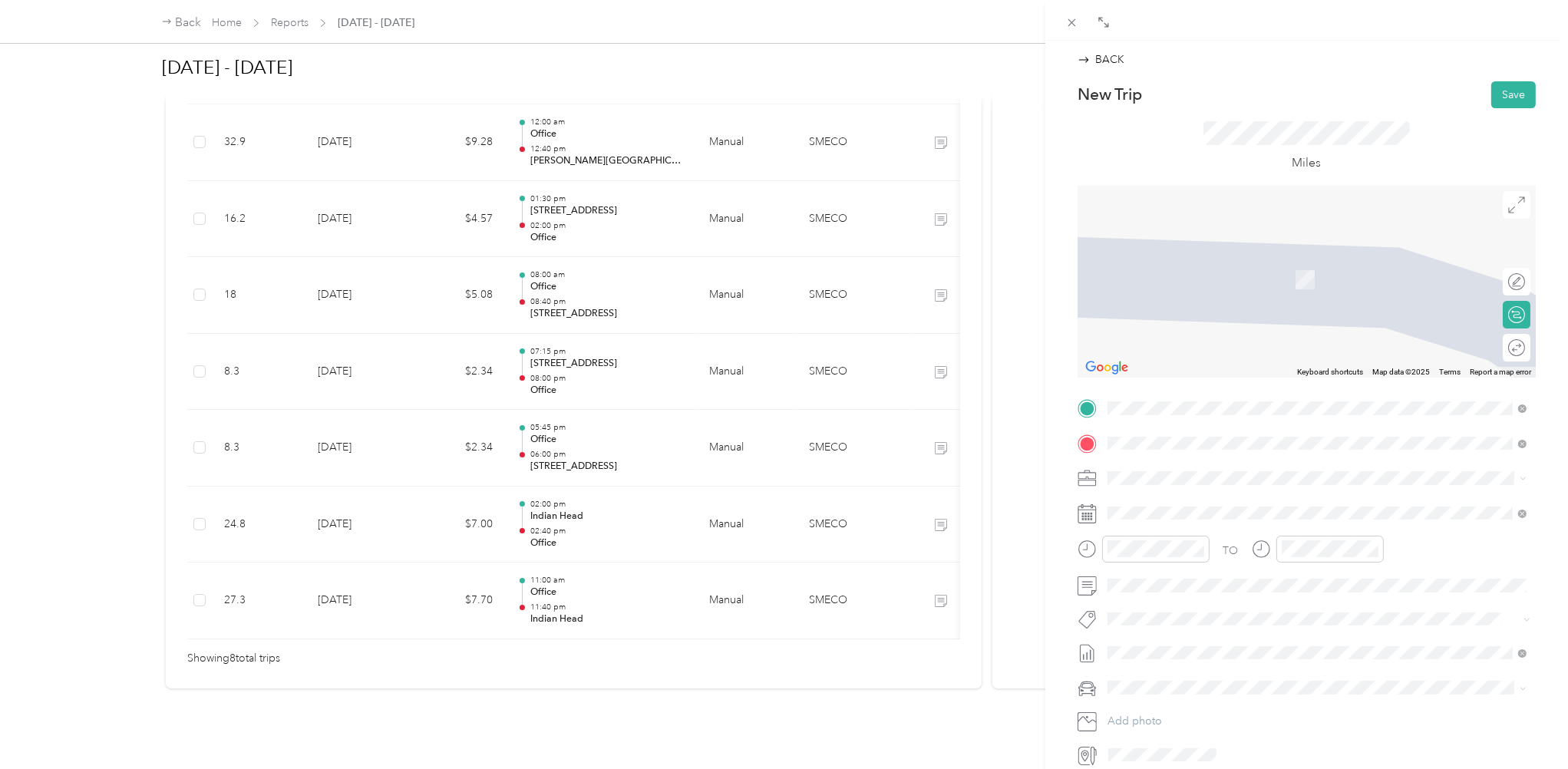
click at [1174, 510] on span "[GEOGRAPHIC_DATA] [US_STATE], [GEOGRAPHIC_DATA]" at bounding box center [1223, 505] width 172 height 27
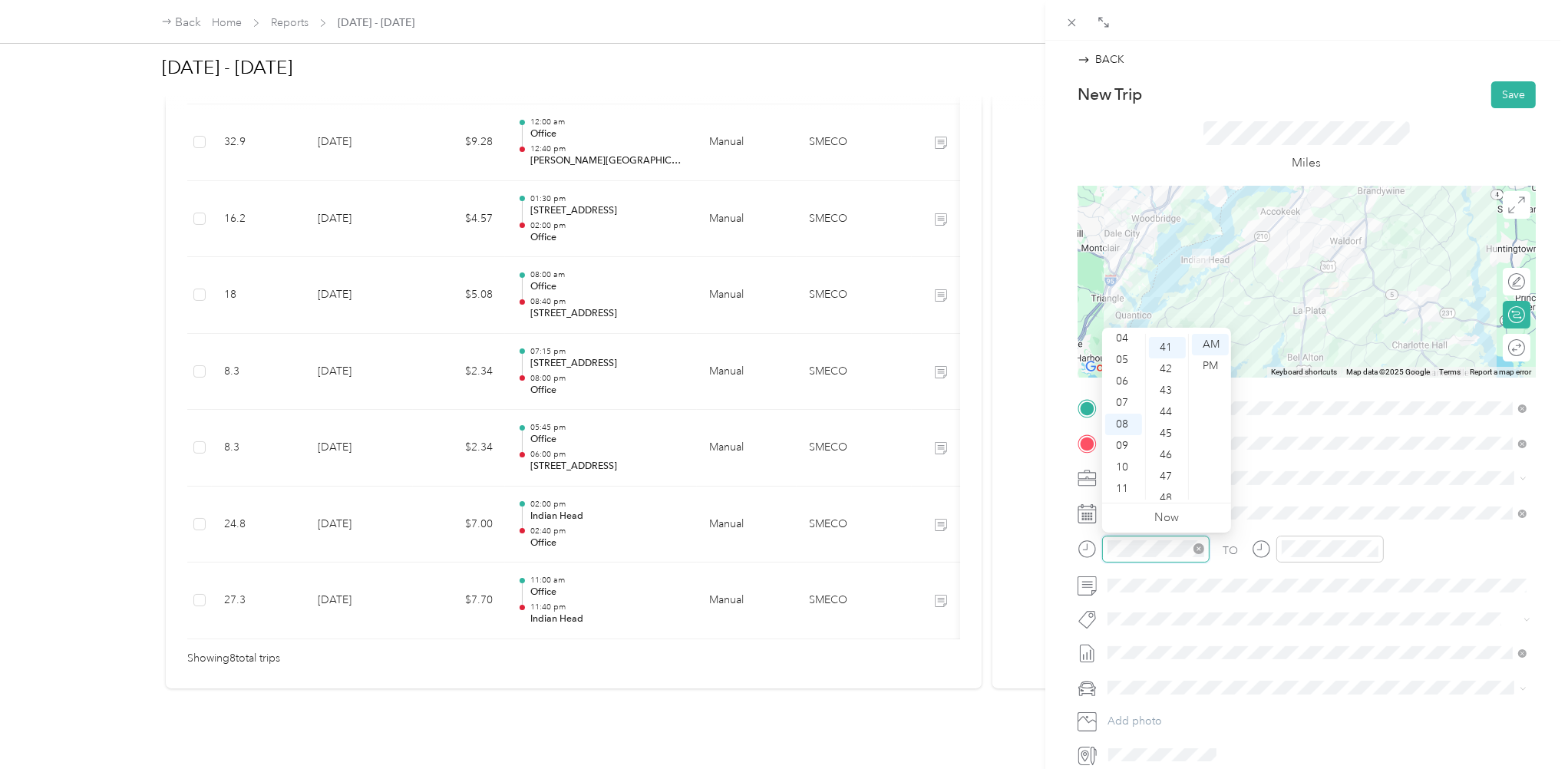
scroll to position [879, 0]
click at [1123, 464] on div "10" at bounding box center [1124, 468] width 37 height 22
click at [1173, 347] on div "00" at bounding box center [1167, 345] width 37 height 22
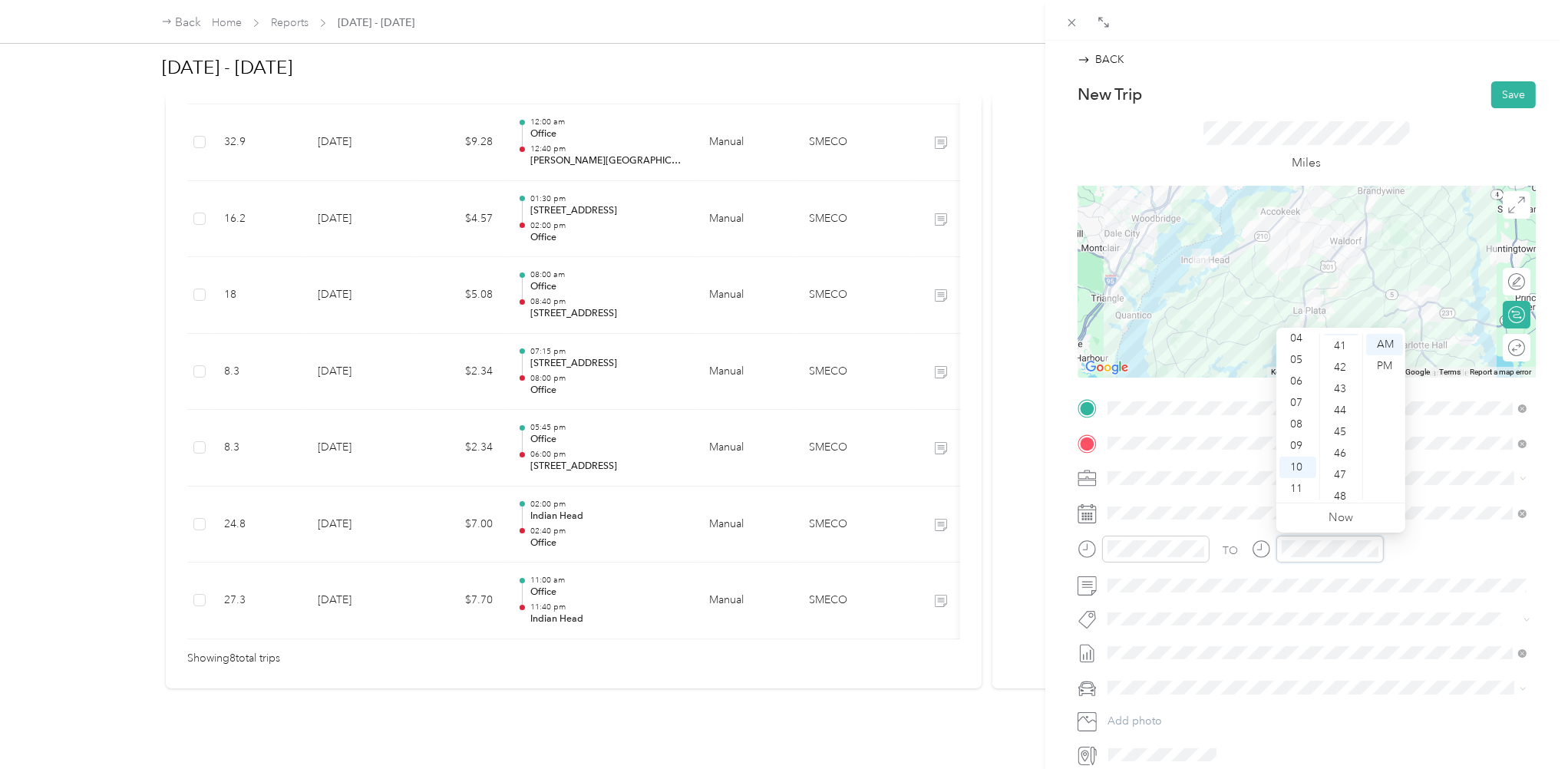
scroll to position [860, 0]
click at [1519, 96] on button "Save" at bounding box center [1514, 95] width 45 height 27
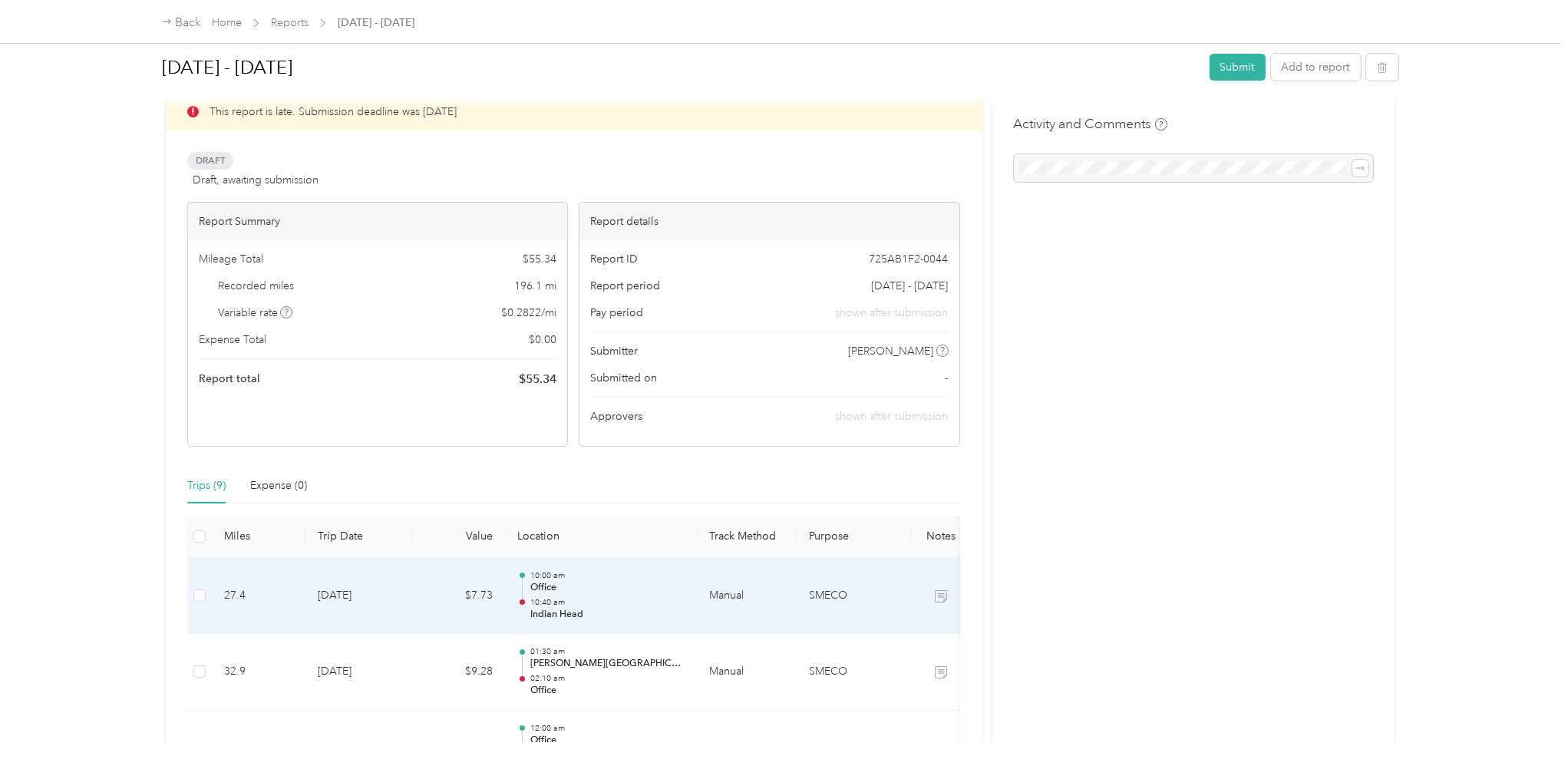
scroll to position [101, 0]
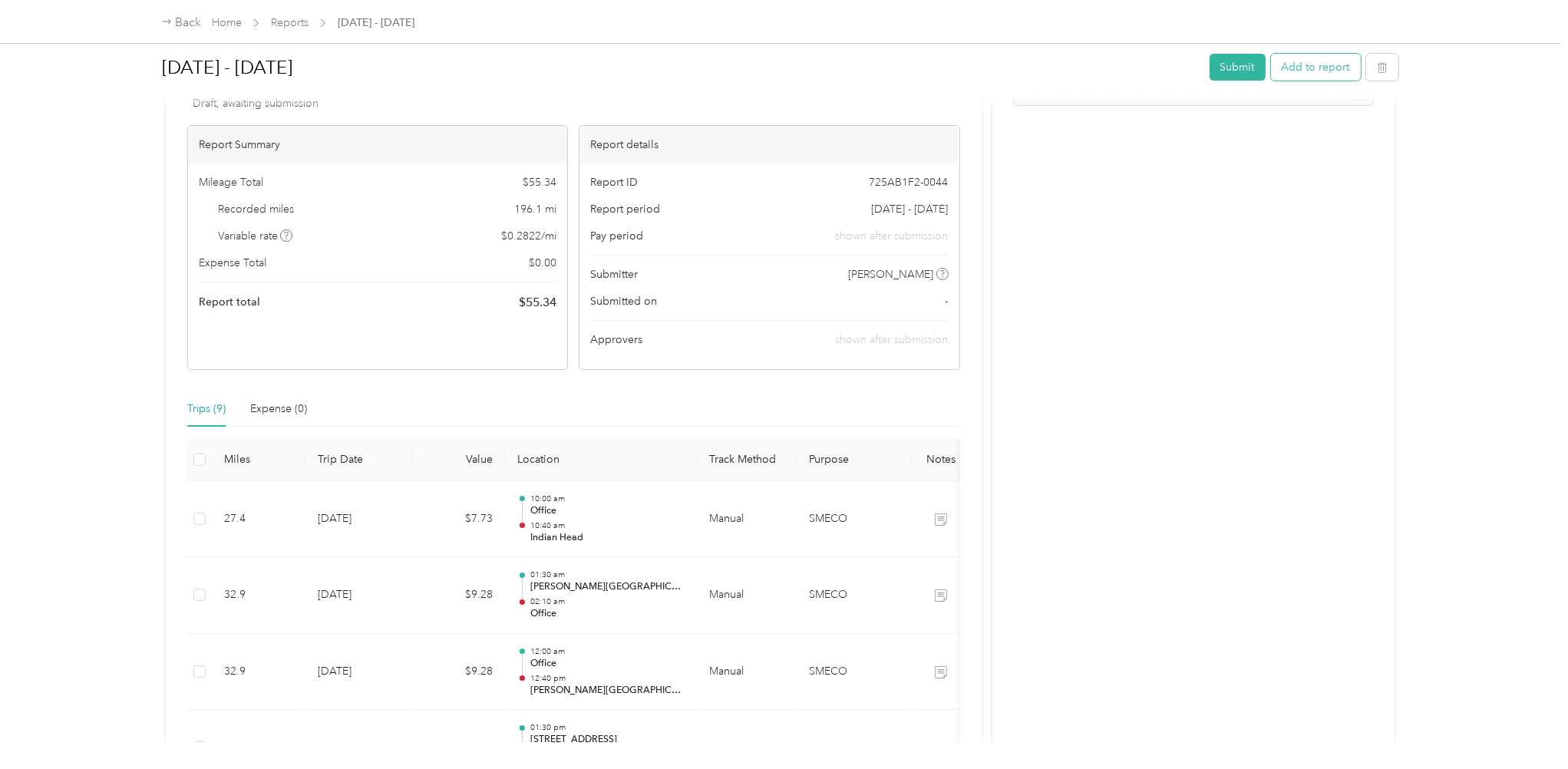
click at [1318, 72] on button "Add to report" at bounding box center [1316, 67] width 90 height 27
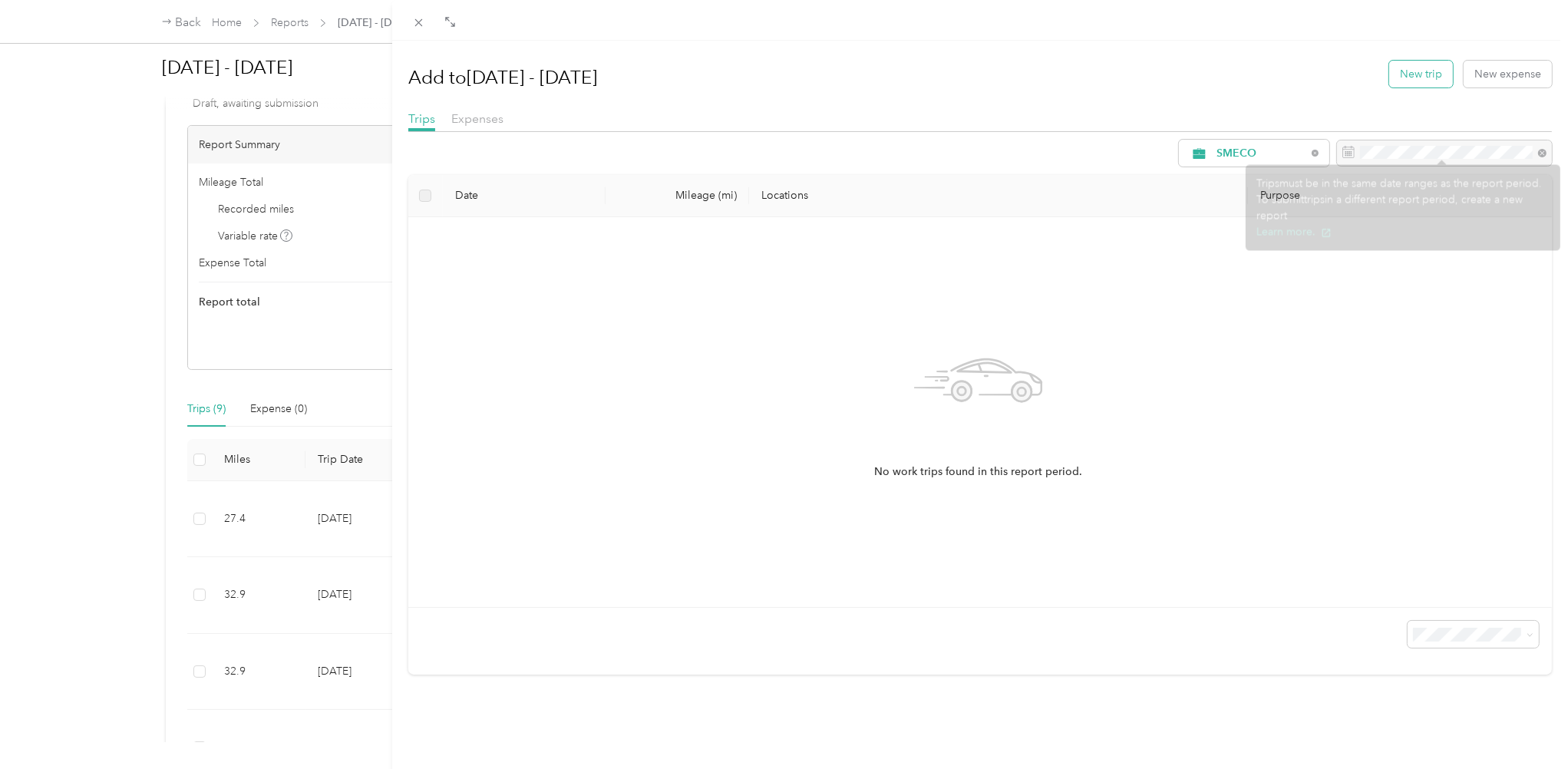
click at [1428, 66] on button "New trip" at bounding box center [1421, 74] width 64 height 27
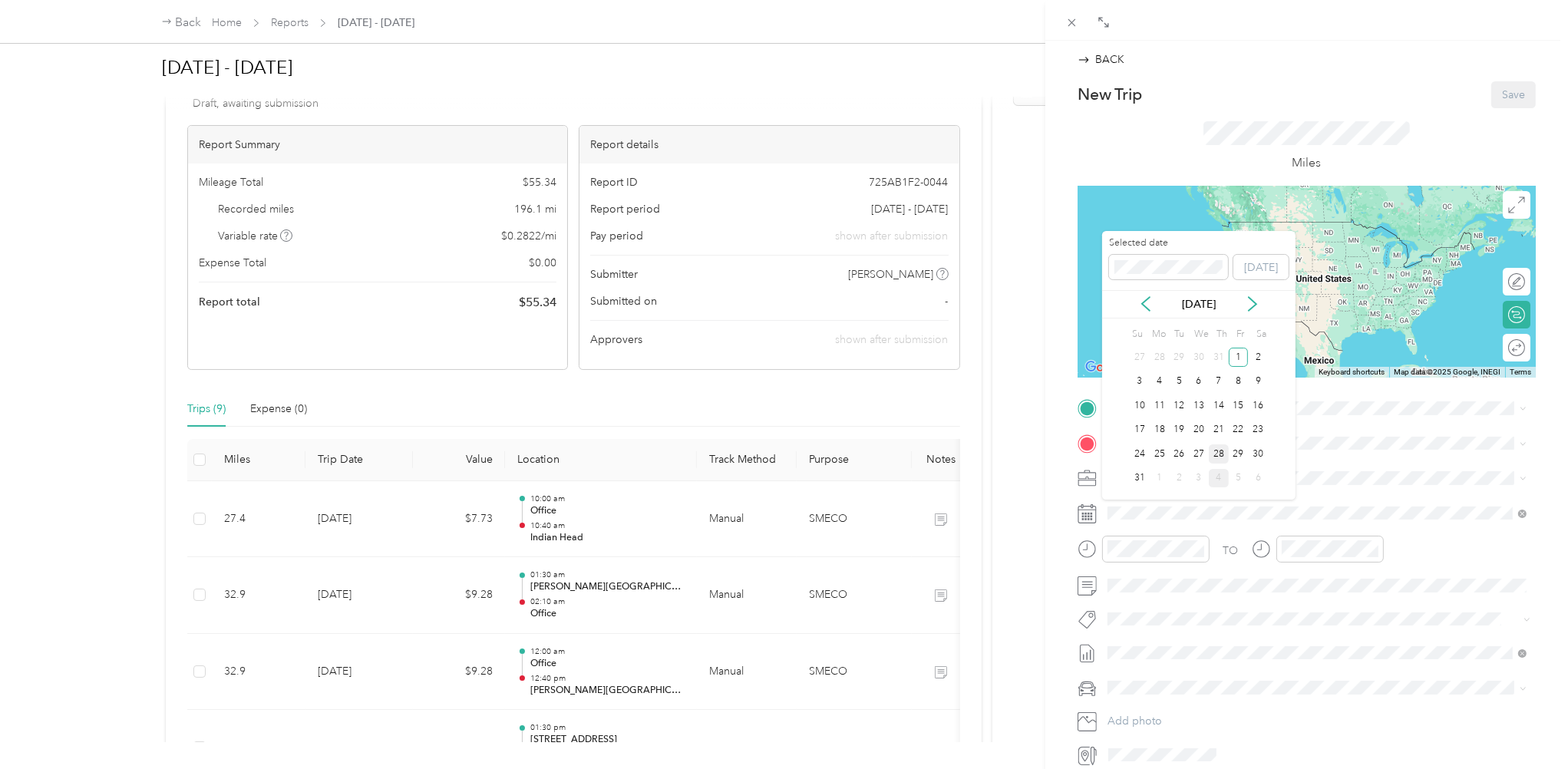
click at [1216, 453] on div "28" at bounding box center [1219, 453] width 20 height 19
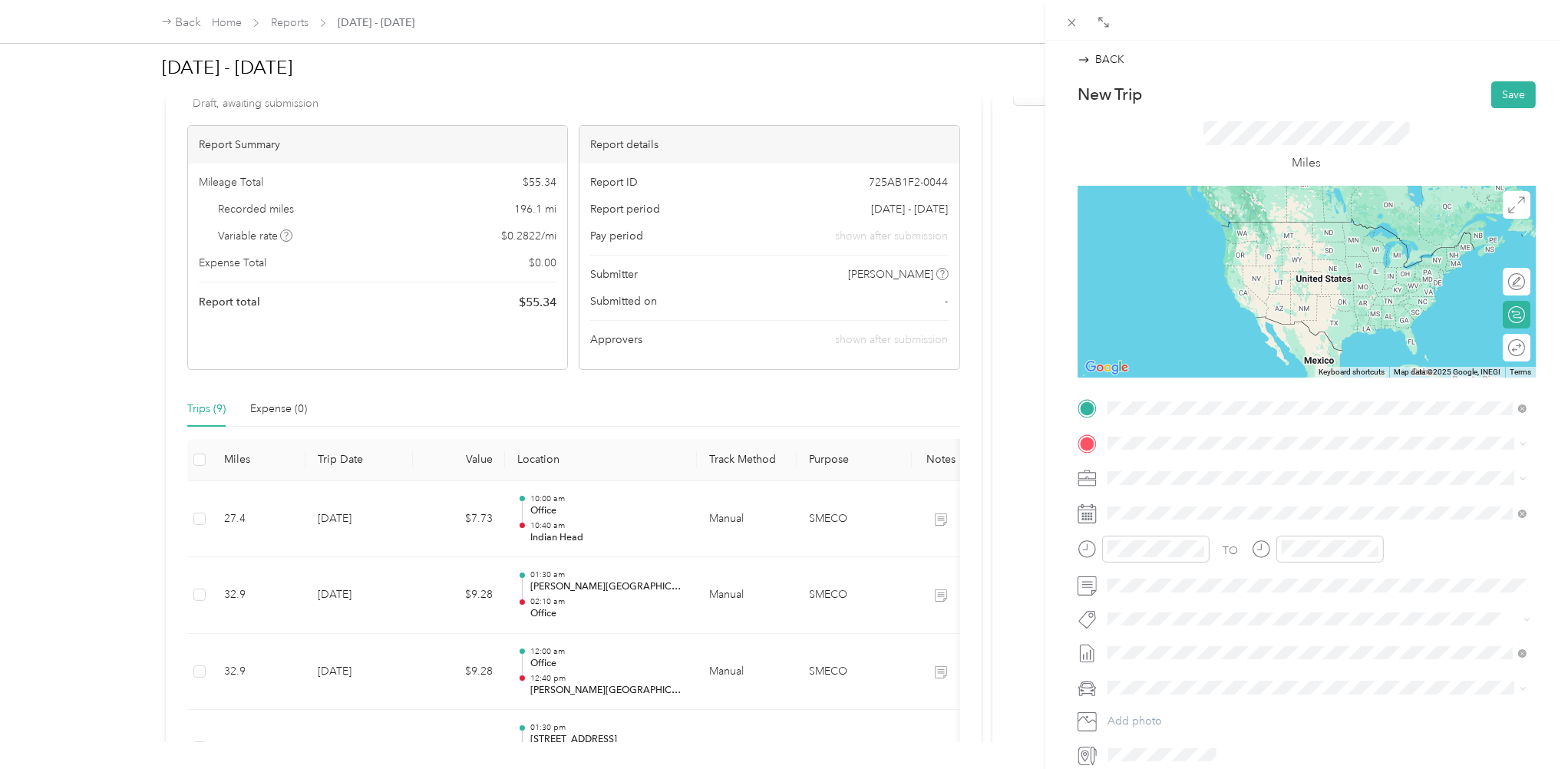
click at [1158, 472] on span "[GEOGRAPHIC_DATA] [US_STATE], [GEOGRAPHIC_DATA]" at bounding box center [1223, 470] width 172 height 27
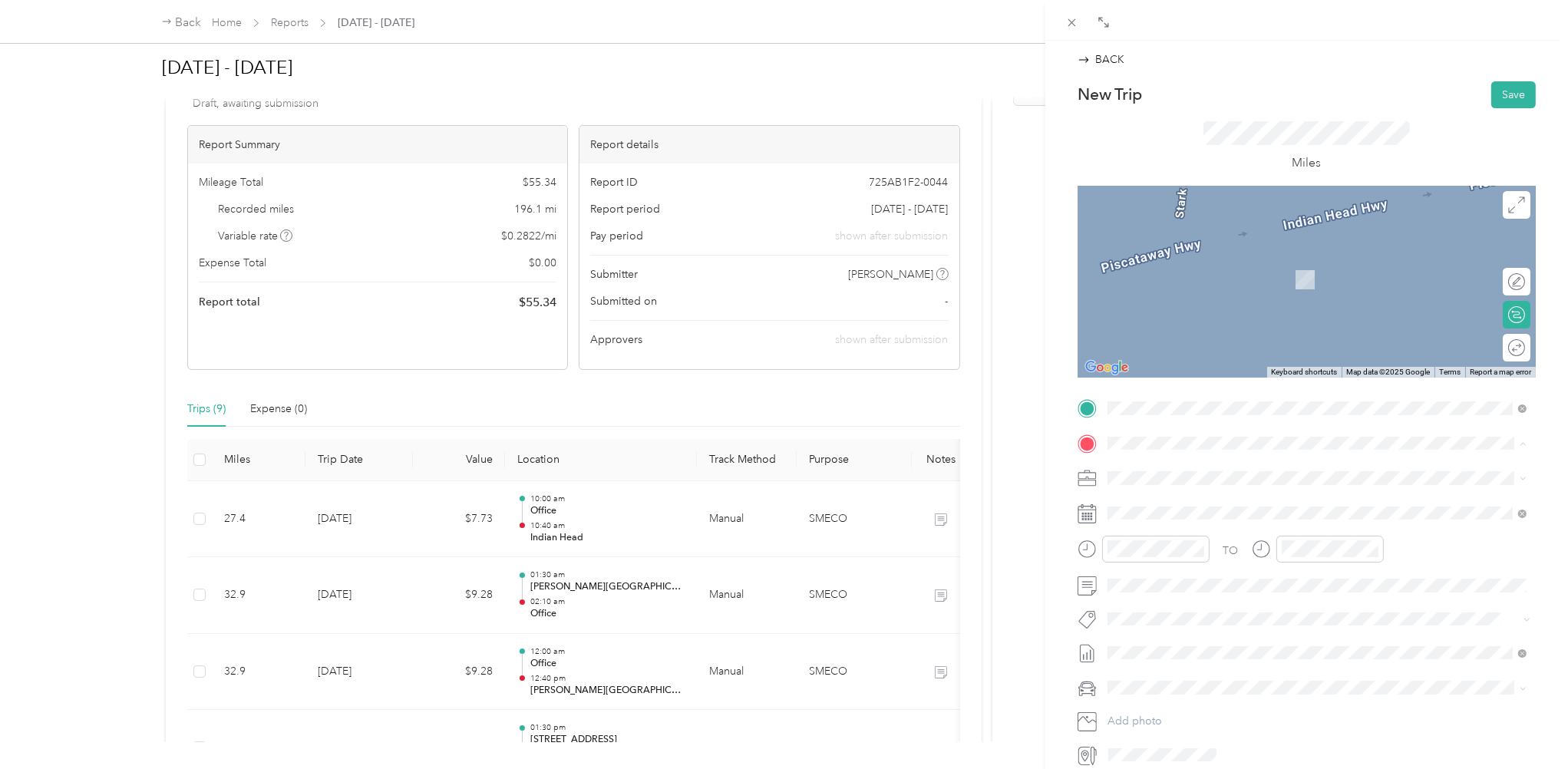
click at [1160, 506] on strong "Office" at bounding box center [1152, 503] width 31 height 13
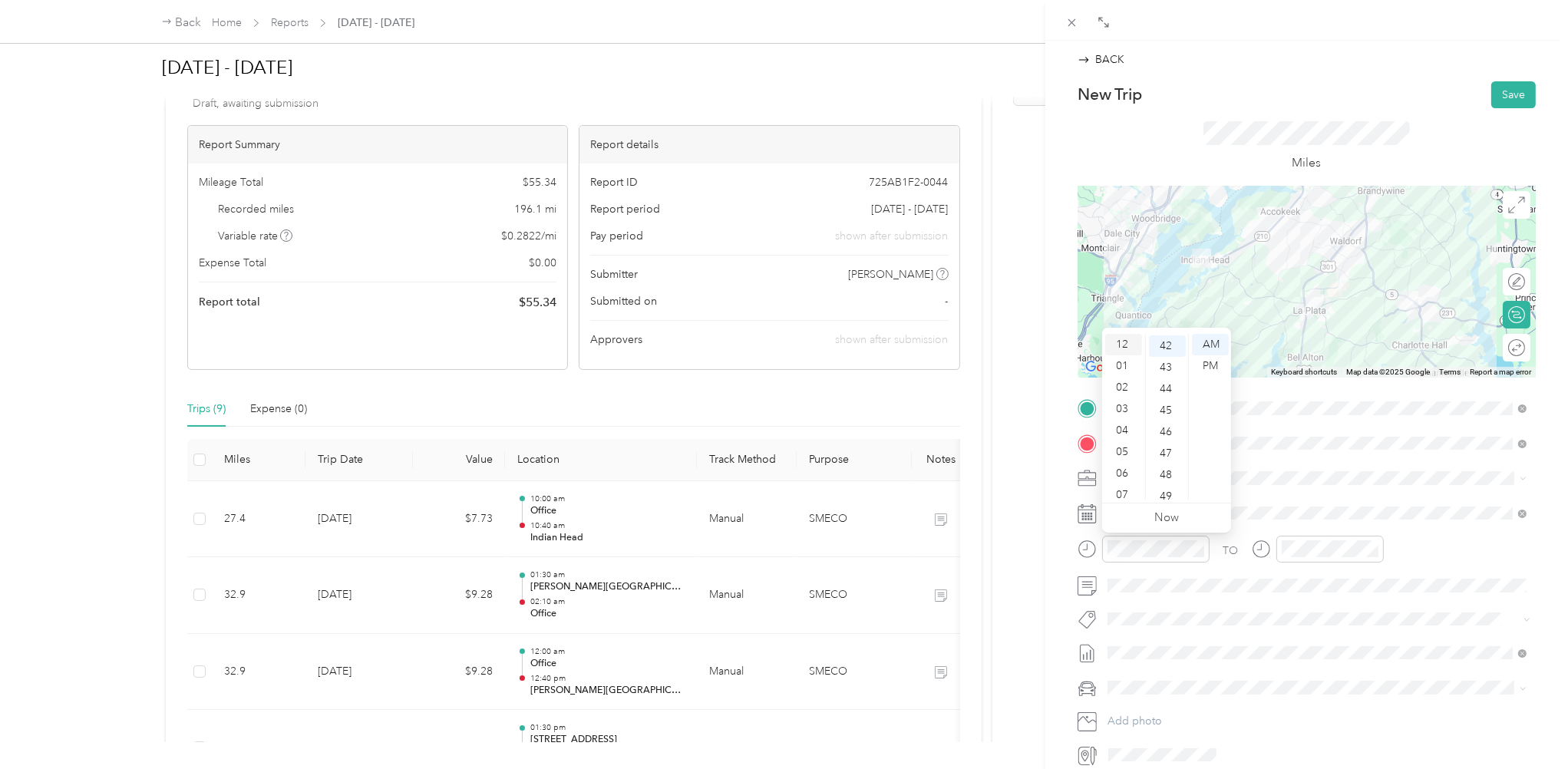
click at [1126, 344] on div "12" at bounding box center [1124, 345] width 37 height 22
click at [1212, 345] on div "AM" at bounding box center [1210, 345] width 37 height 22
click at [1170, 459] on div "20" at bounding box center [1167, 459] width 37 height 22
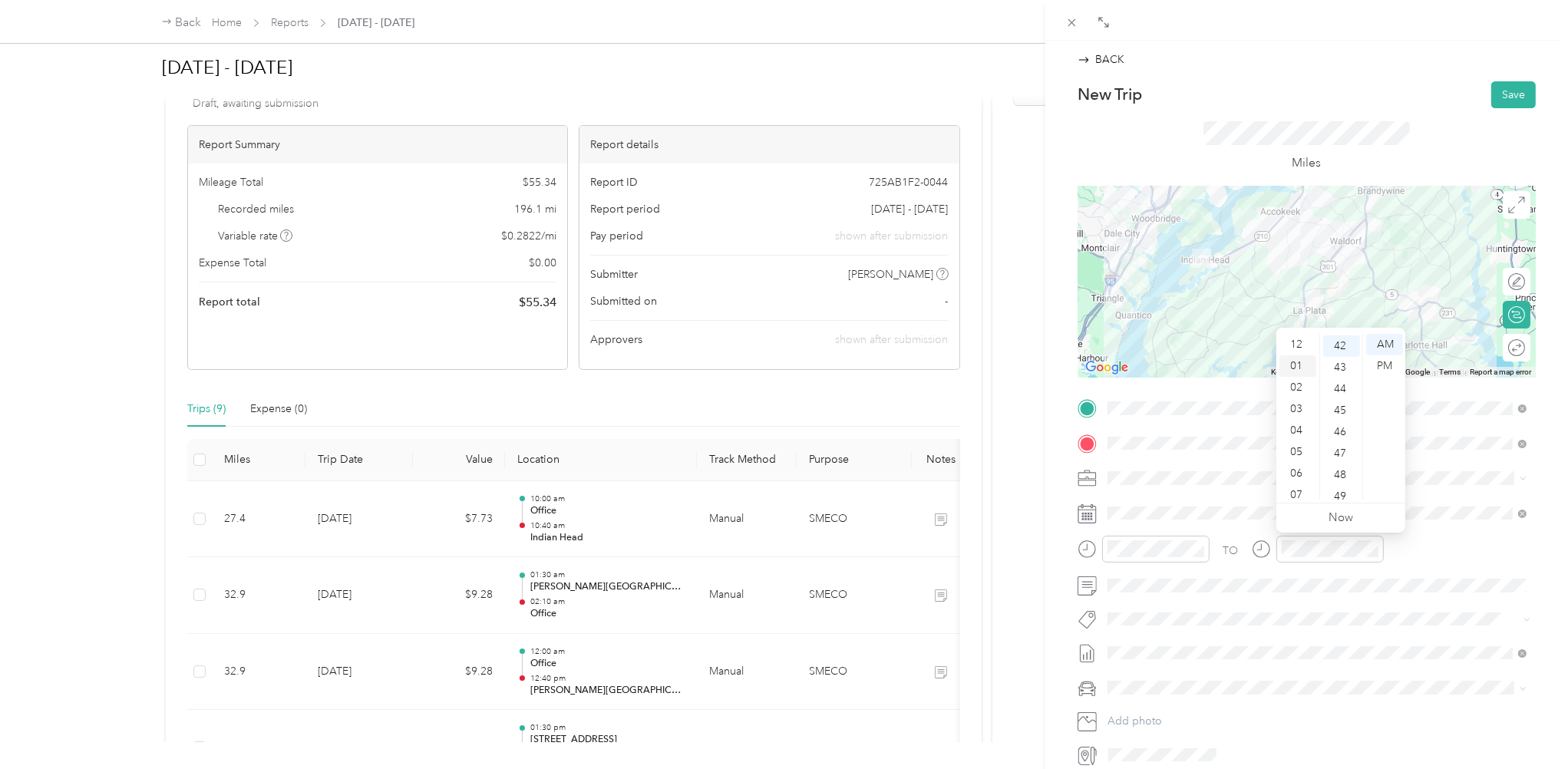
click at [1296, 364] on div "01" at bounding box center [1298, 366] width 37 height 22
click at [1344, 345] on div "00" at bounding box center [1341, 345] width 37 height 22
click at [1386, 368] on div "PM" at bounding box center [1384, 366] width 37 height 22
click at [1526, 88] on button "Save" at bounding box center [1514, 95] width 45 height 27
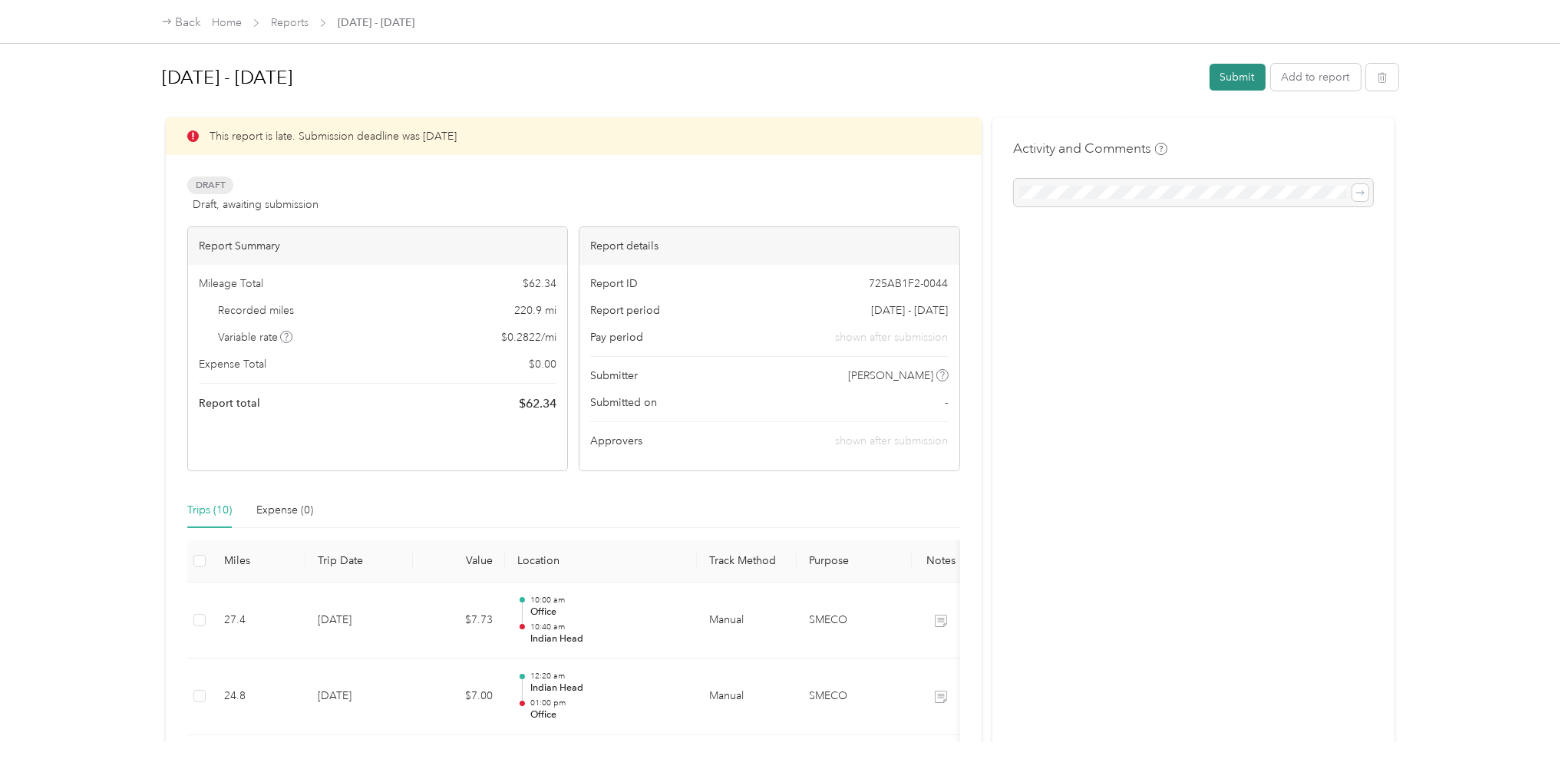
click at [1245, 75] on button "Submit" at bounding box center [1238, 77] width 56 height 27
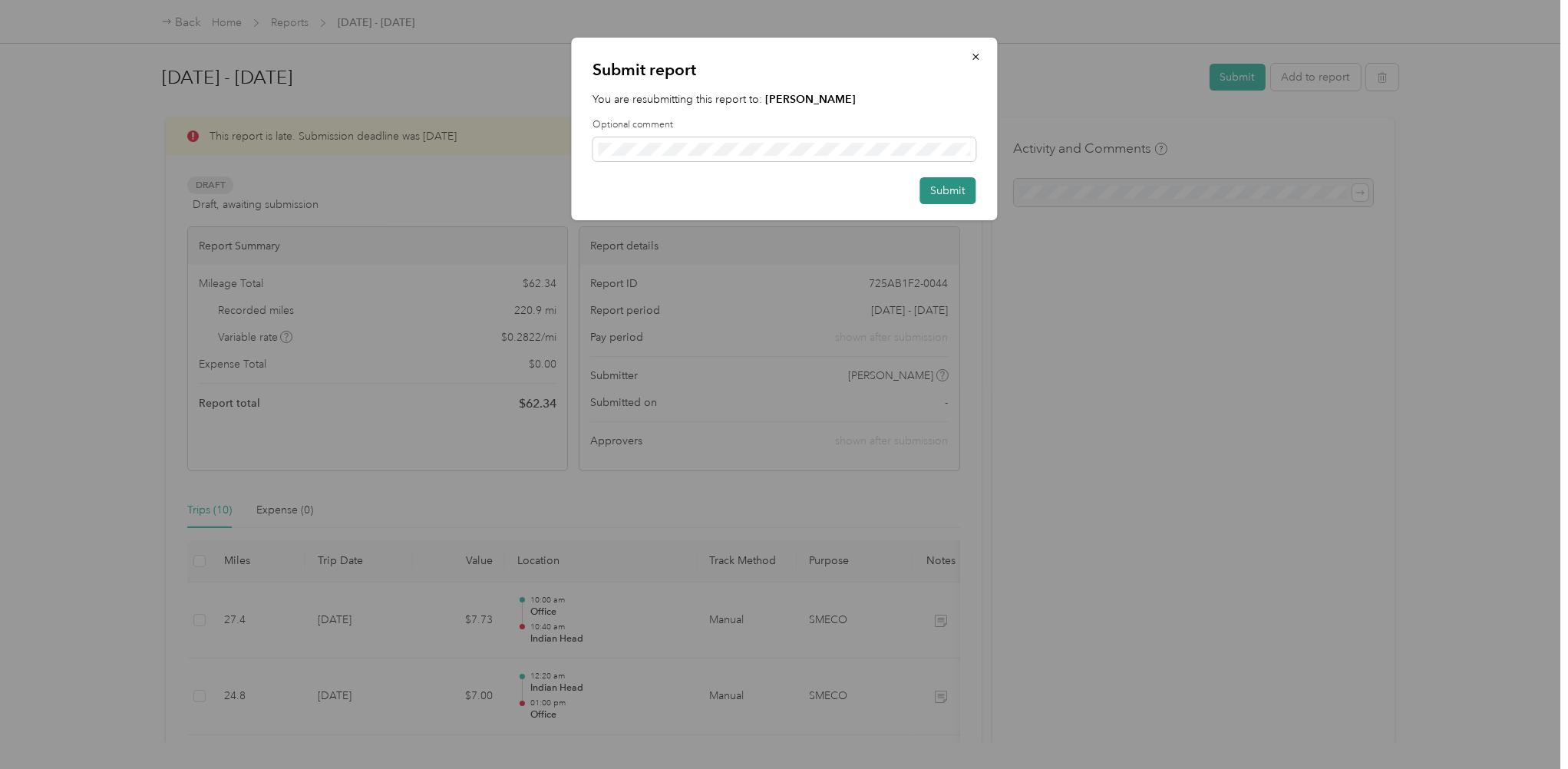
click at [945, 187] on button "Submit" at bounding box center [948, 191] width 56 height 27
